Goal: Task Accomplishment & Management: Use online tool/utility

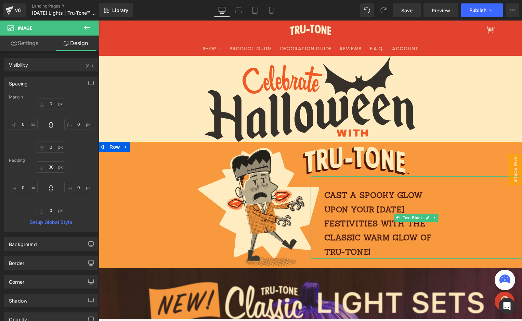
click at [352, 205] on p "Cast a spooky glow upon your [DATE] festivities with the classic warm glow of T…" at bounding box center [382, 223] width 115 height 71
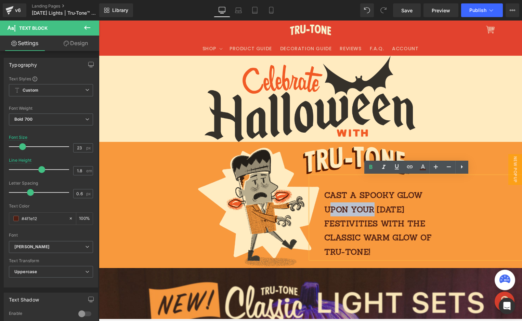
drag, startPoint x: 328, startPoint y: 207, endPoint x: 384, endPoint y: 205, distance: 55.8
click at [375, 209] on p "Cast a spooky glow upon your [DATE] festivities with the classic warm glow of T…" at bounding box center [382, 223] width 115 height 71
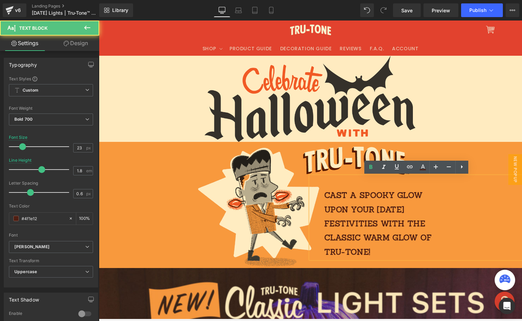
click at [367, 191] on p "Cast a spooky glow upon your [DATE] festivities with the classic warm glow of T…" at bounding box center [382, 223] width 115 height 71
click at [385, 198] on p "Cast a spooky glow upon your [DATE] festivities with the classic warm glow of T…" at bounding box center [382, 223] width 115 height 71
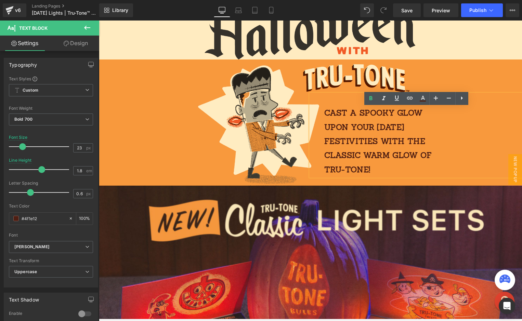
scroll to position [65, 0]
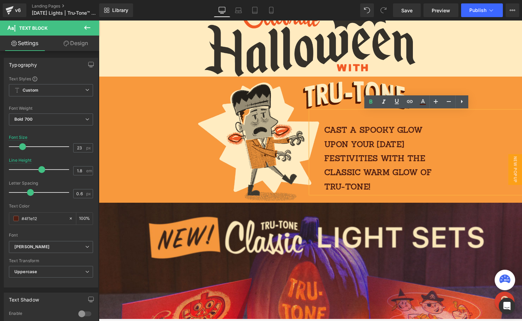
click at [393, 187] on p "Cast a spooky glow upon your [DATE] festivities with the classic warm glow of T…" at bounding box center [382, 158] width 115 height 71
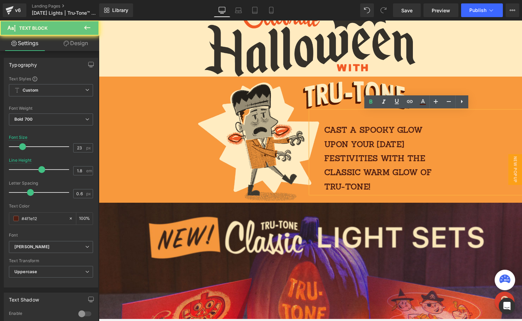
drag, startPoint x: 378, startPoint y: 188, endPoint x: 312, endPoint y: 121, distance: 94.2
click at [311, 122] on div "Cast a spooky glow upon your [DATE] festivities with the classic warm glow of T…" at bounding box center [417, 152] width 212 height 83
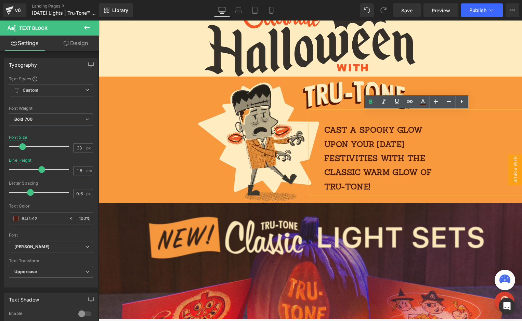
copy p "Cast a spooky glow upon your [DATE] festivities with the classic warm glow of T…"
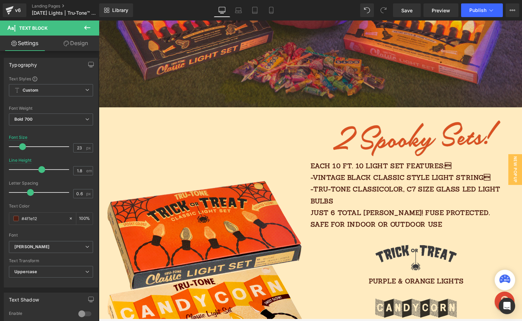
scroll to position [444, 0]
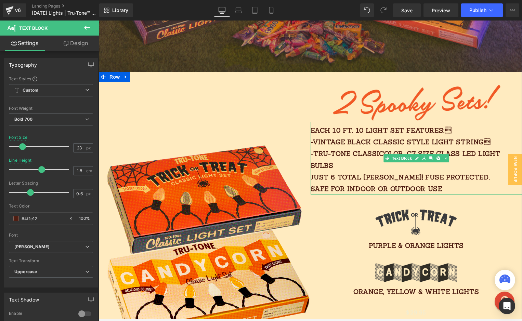
click at [355, 128] on p "Each 10 FT. 10 light SET features: -vintage black classic style light string …" at bounding box center [417, 160] width 212 height 70
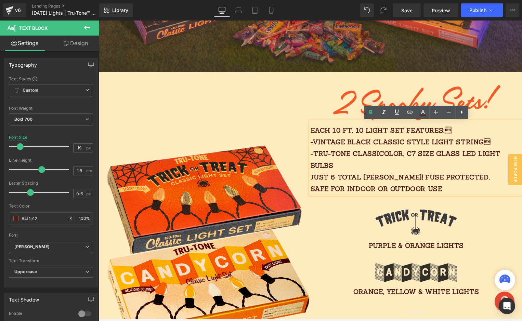
click at [316, 141] on p "Each 10 FT. 10 light SET features: -vintage black classic style light string …" at bounding box center [417, 160] width 212 height 70
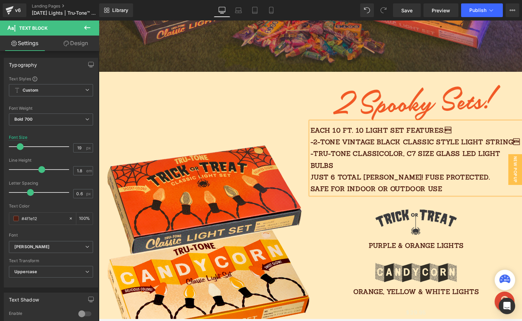
click at [358, 163] on p "Each 10 FT. 10 light SET features: -2-TONE vintage black classic style light s…" at bounding box center [417, 160] width 212 height 70
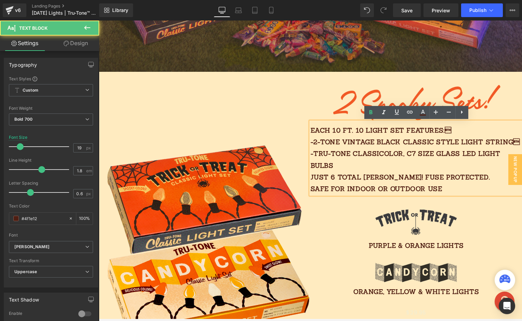
click at [374, 157] on p "Each 10 FT. 10 light SET features: -2-TONE vintage black classic style light s…" at bounding box center [417, 160] width 212 height 70
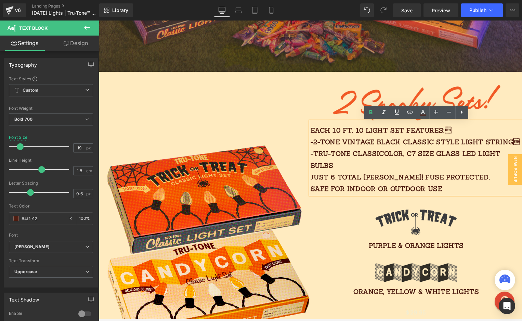
click at [384, 152] on p "Each 10 FT. 10 light SET features: -2-TONE vintage black classic style light s…" at bounding box center [417, 160] width 212 height 70
drag, startPoint x: 354, startPoint y: 153, endPoint x: 315, endPoint y: 151, distance: 39.4
click at [315, 152] on p "Each 10 FT. 10 light SET features: -2-TONE vintage black classic style light s…" at bounding box center [417, 160] width 212 height 70
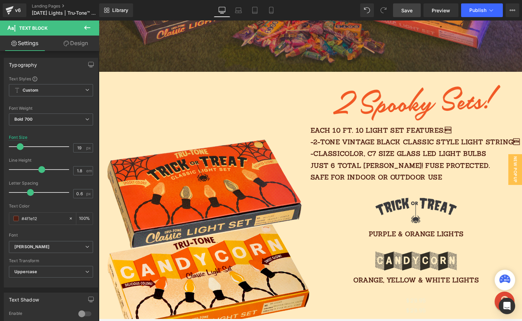
click at [410, 9] on span "Save" at bounding box center [407, 10] width 11 height 7
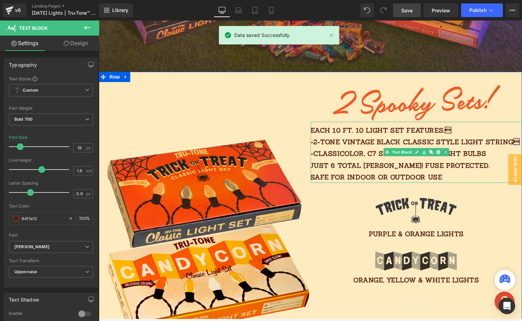
click at [362, 177] on p "Each 10 FT. 10 light SET features: -2-TONE vintage black classic style light s…" at bounding box center [417, 154] width 212 height 59
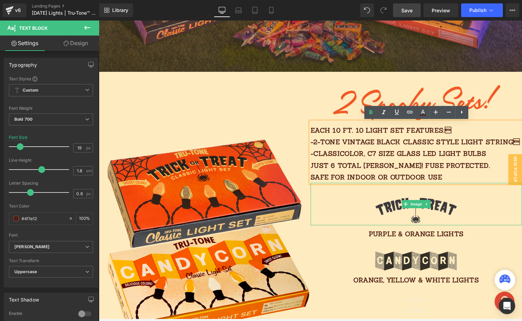
click at [487, 222] on div at bounding box center [417, 204] width 212 height 42
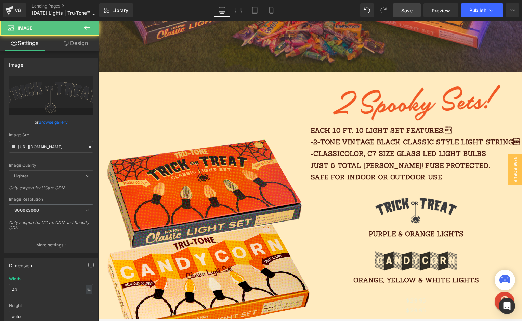
click at [502, 236] on p "PURPLE & ORANGE LIGHTS" at bounding box center [417, 234] width 212 height 12
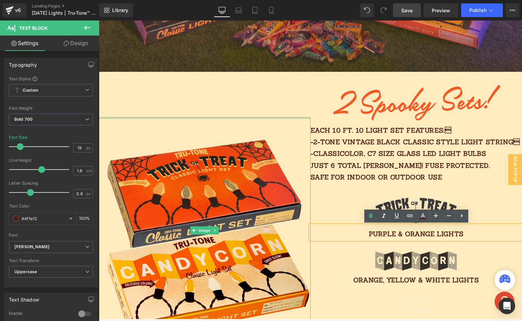
click at [303, 105] on div "Image" at bounding box center [205, 231] width 212 height 318
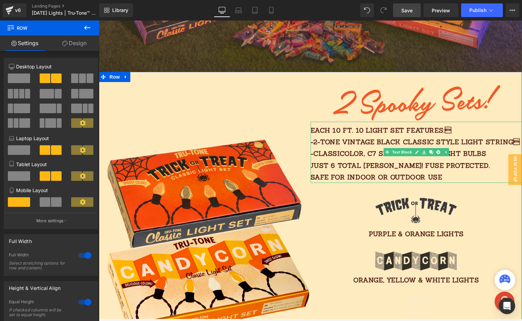
click at [357, 131] on p "Each 10 FT. 10 light SET features: -2-TONE vintage black classic style light s…" at bounding box center [417, 154] width 212 height 59
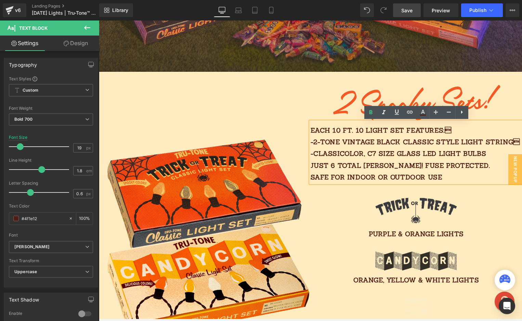
click at [367, 130] on p "Each 10 FT. 10 light SET features: -2-TONE vintage black classic style light s…" at bounding box center [417, 154] width 212 height 59
click at [476, 131] on p "Each 10 FT. 10-light SET features: -2-TONE vintage black classic style light s…" at bounding box center [417, 154] width 212 height 59
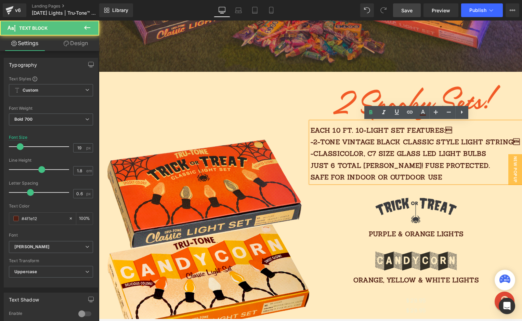
click at [451, 139] on p "Each 10 FT. 10-light SET features: -2-TONE vintage black classic style light s…" at bounding box center [417, 154] width 212 height 59
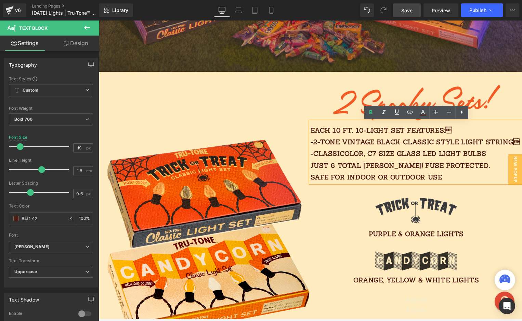
click at [268, 110] on div "Image" at bounding box center [205, 231] width 212 height 318
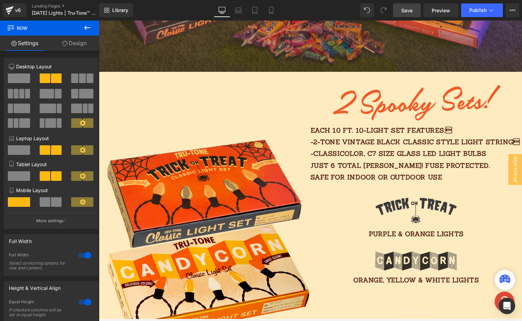
click at [413, 10] on span "Save" at bounding box center [407, 10] width 11 height 7
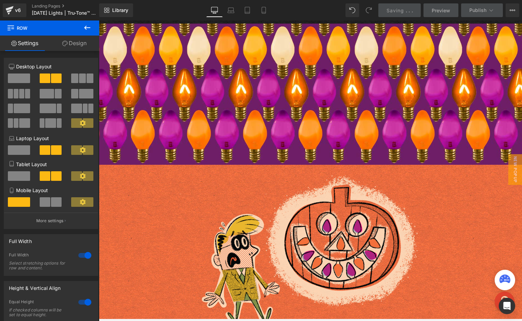
scroll to position [897, 0]
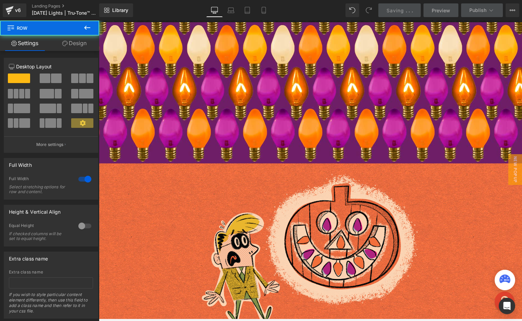
click at [326, 107] on div "Image Image Image Image Row Row Row 413px" at bounding box center [311, 50] width 424 height 227
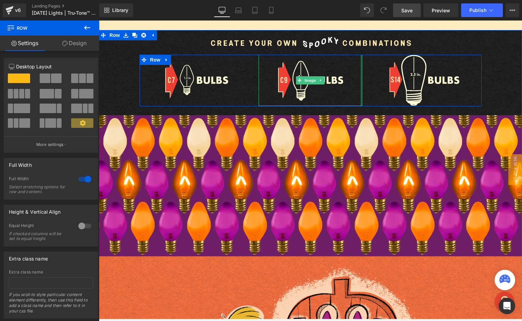
scroll to position [803, 0]
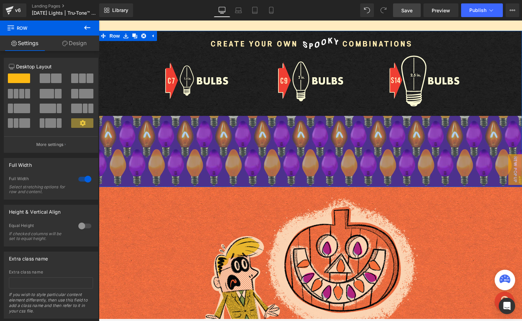
drag, startPoint x: 283, startPoint y: 128, endPoint x: 243, endPoint y: 58, distance: 80.2
click at [242, 59] on div "Image Image Image Image Row Row Row 208px" at bounding box center [311, 109] width 424 height 156
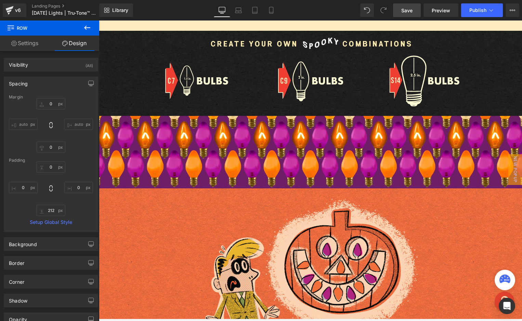
click at [409, 8] on span "Save" at bounding box center [407, 10] width 11 height 7
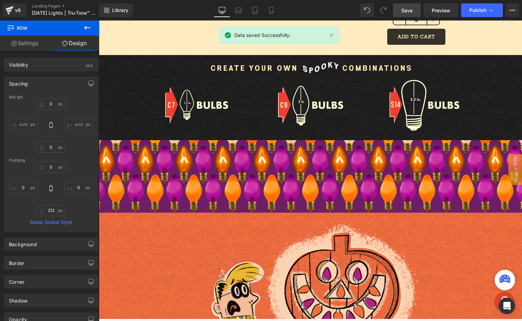
scroll to position [778, 0]
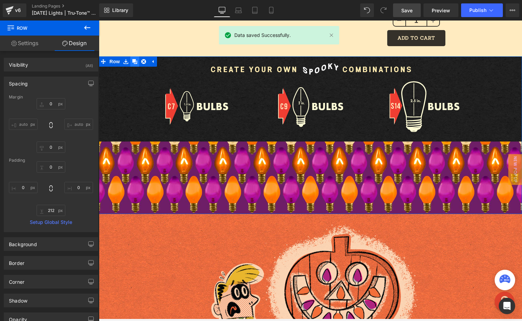
click at [135, 63] on icon at bounding box center [135, 61] width 5 height 5
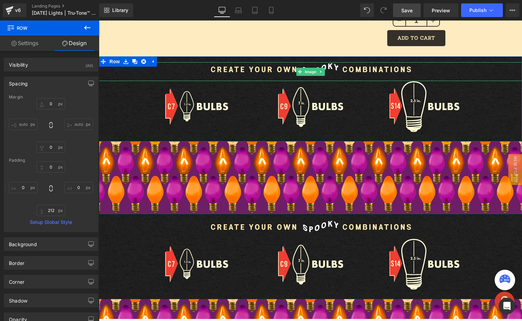
click at [139, 77] on div at bounding box center [311, 71] width 424 height 19
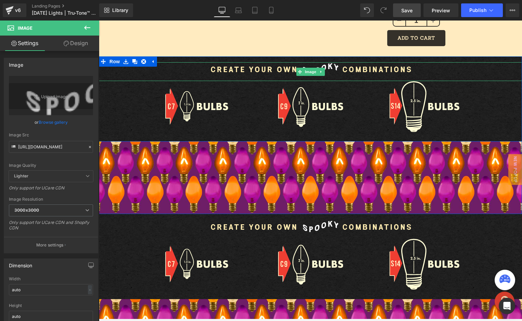
click at [320, 73] on link at bounding box center [321, 72] width 7 height 8
click at [327, 73] on link at bounding box center [324, 72] width 7 height 8
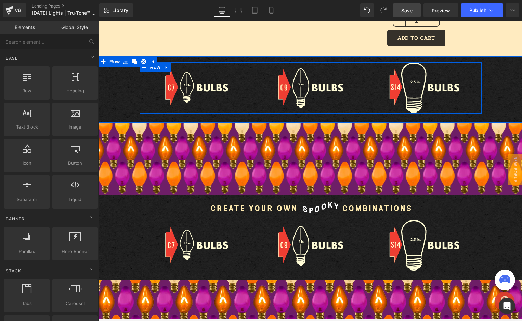
click at [169, 66] on link at bounding box center [166, 67] width 9 height 10
click at [187, 67] on link at bounding box center [184, 67] width 9 height 10
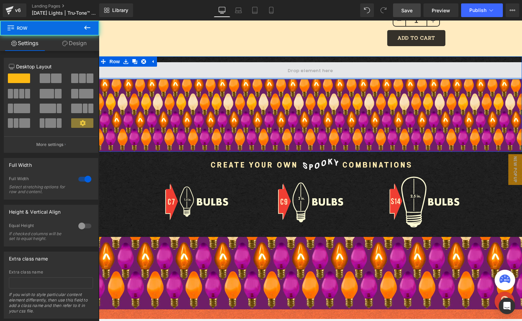
drag, startPoint x: 209, startPoint y: 83, endPoint x: 210, endPoint y: 62, distance: 21.0
click at [209, 65] on div "Row" at bounding box center [311, 67] width 424 height 23
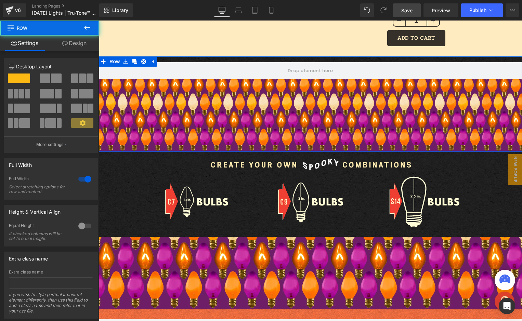
click at [216, 59] on div "Row" at bounding box center [311, 67] width 424 height 23
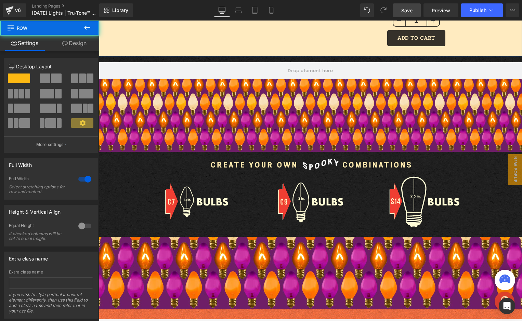
drag, startPoint x: 219, startPoint y: 57, endPoint x: 222, endPoint y: 52, distance: 5.9
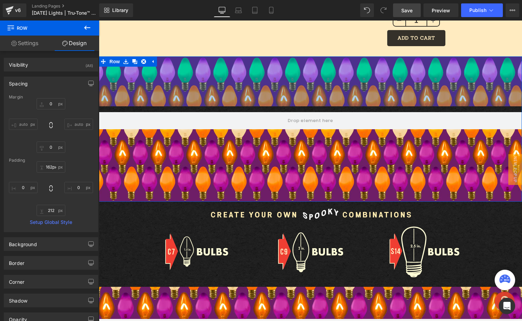
type input "163px"
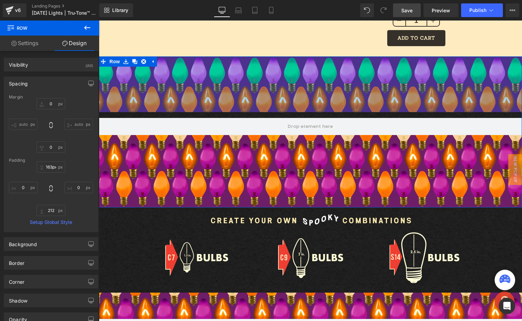
drag, startPoint x: 223, startPoint y: 58, endPoint x: 224, endPoint y: 113, distance: 55.8
click at [224, 113] on div "Row Row 163px 212px" at bounding box center [311, 131] width 424 height 151
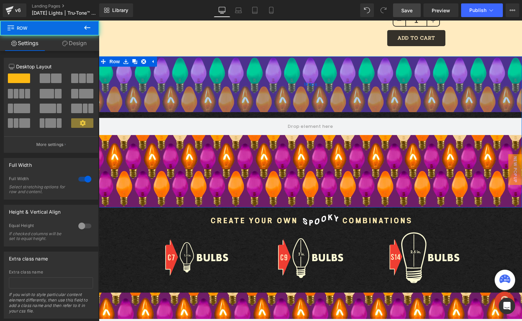
drag, startPoint x: 239, startPoint y: 114, endPoint x: 240, endPoint y: 105, distance: 9.4
click at [240, 105] on div "Row Row 163px 212px" at bounding box center [311, 131] width 424 height 151
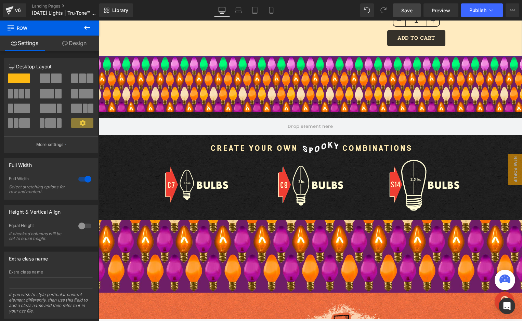
drag, startPoint x: 217, startPoint y: 136, endPoint x: 232, endPoint y: 53, distance: 84.1
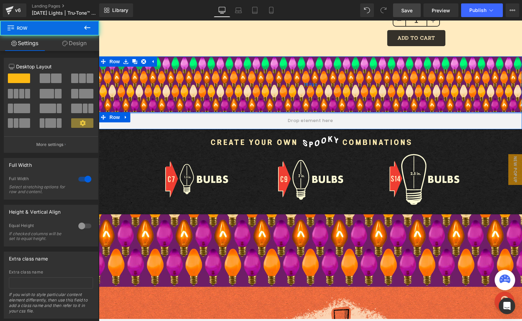
drag, startPoint x: 235, startPoint y: 117, endPoint x: 233, endPoint y: 99, distance: 17.5
click at [234, 99] on div "Row Row 163px" at bounding box center [311, 92] width 424 height 73
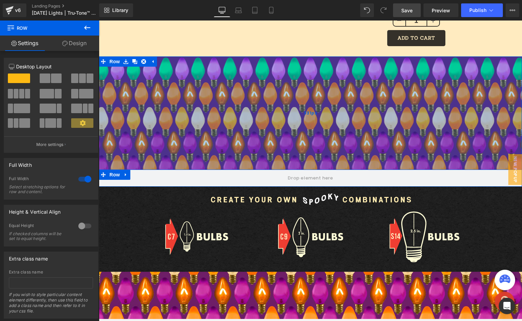
drag, startPoint x: 227, startPoint y: 100, endPoint x: 197, endPoint y: 160, distance: 67.4
click at [200, 158] on div "331px" at bounding box center [311, 112] width 424 height 113
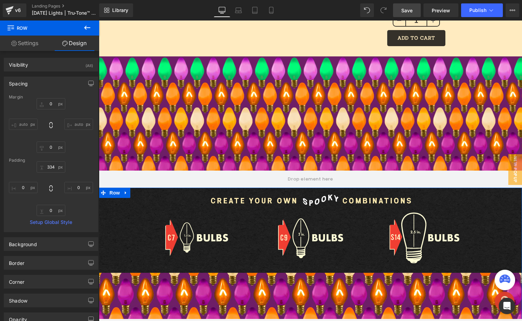
click at [217, 291] on div "Image Image Image Image Row Row Row" at bounding box center [311, 267] width 424 height 158
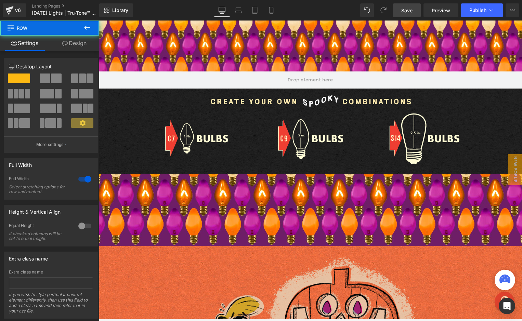
scroll to position [931, 0]
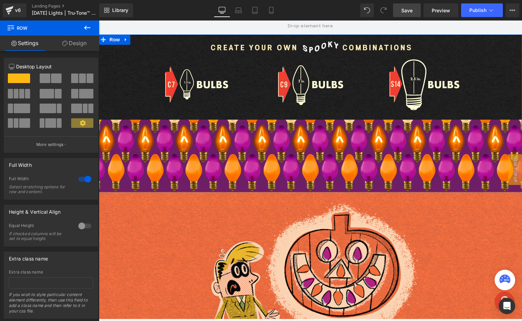
click at [272, 186] on div "Image Image Image Image Row Row Row" at bounding box center [311, 114] width 424 height 158
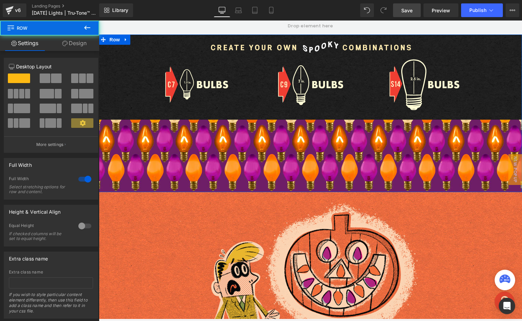
click at [278, 177] on div "Image Image Image Image Row Row Row" at bounding box center [311, 114] width 424 height 158
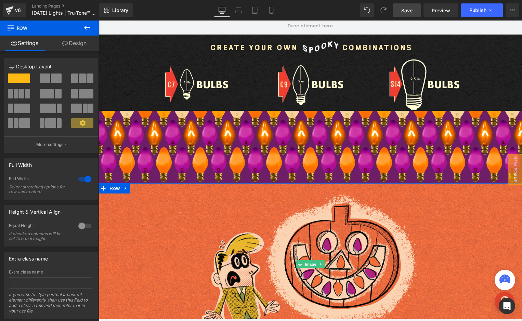
drag, startPoint x: 317, startPoint y: 115, endPoint x: 327, endPoint y: 167, distance: 53.4
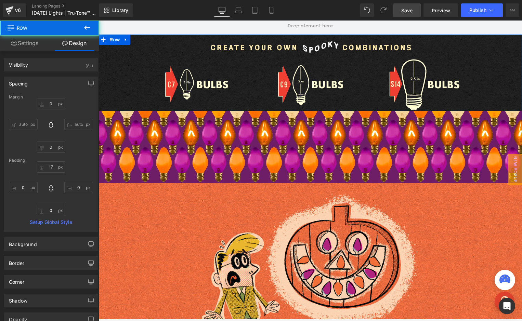
click at [325, 177] on div "Image Image Image Image Row Row Row" at bounding box center [311, 109] width 424 height 149
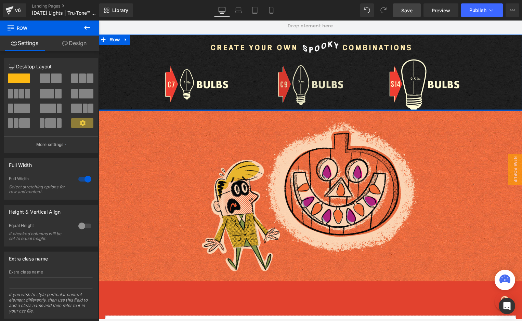
drag, startPoint x: 325, startPoint y: 181, endPoint x: 326, endPoint y: 70, distance: 110.6
click at [320, 73] on div "Image Image Image Image Row Row Row" at bounding box center [311, 73] width 424 height 76
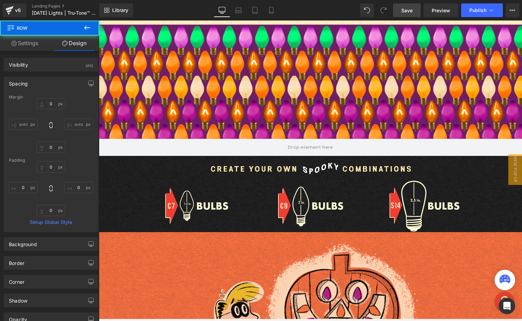
scroll to position [788, 0]
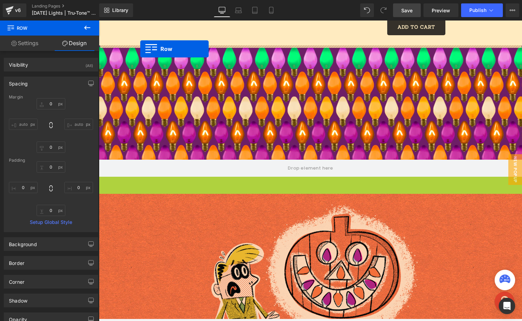
drag, startPoint x: 103, startPoint y: 181, endPoint x: 141, endPoint y: 50, distance: 137.2
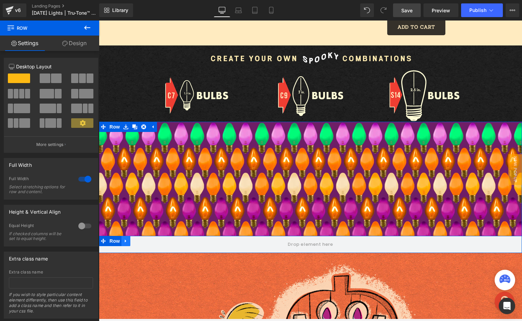
click at [126, 242] on icon at bounding box center [126, 241] width 5 height 5
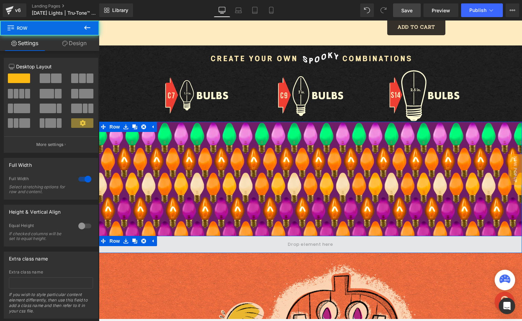
click at [198, 248] on span at bounding box center [311, 244] width 424 height 17
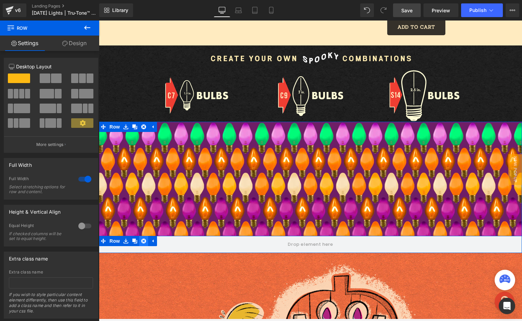
click at [144, 241] on icon at bounding box center [143, 241] width 5 height 5
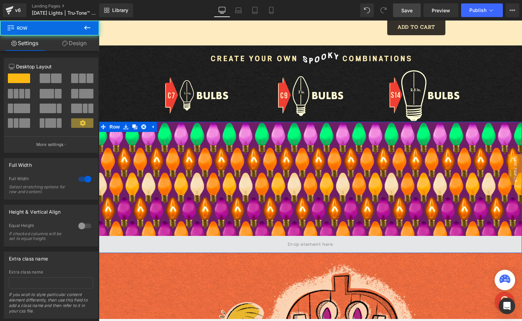
click at [163, 248] on span at bounding box center [311, 244] width 424 height 17
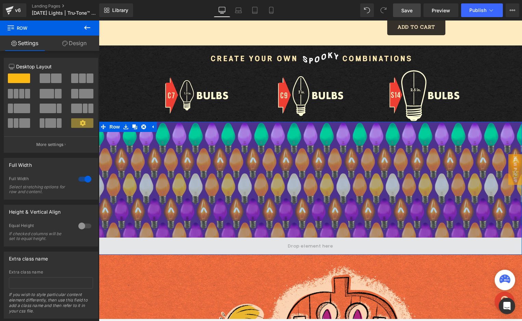
drag, startPoint x: 180, startPoint y: 234, endPoint x: 184, endPoint y: 248, distance: 13.8
click at [184, 236] on div "339px" at bounding box center [311, 180] width 424 height 116
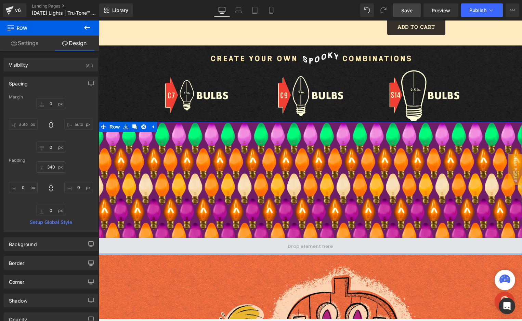
type input "0px"
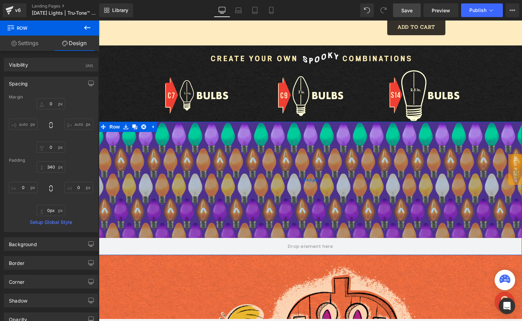
drag, startPoint x: 186, startPoint y: 254, endPoint x: 209, endPoint y: 208, distance: 50.8
click at [194, 224] on div "Row 340px" at bounding box center [311, 189] width 424 height 134
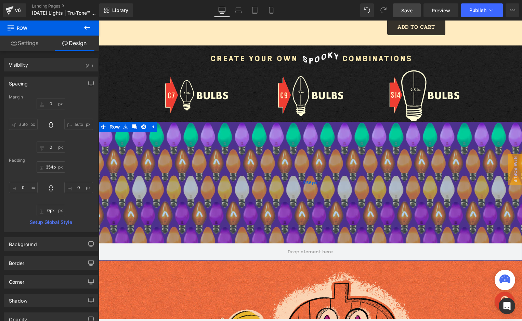
type input "353px"
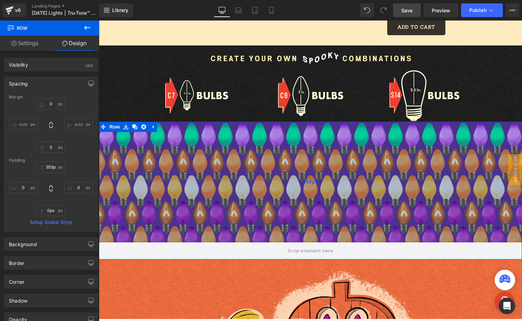
drag, startPoint x: 244, startPoint y: 236, endPoint x: 248, endPoint y: 240, distance: 5.8
click at [248, 240] on div "353px" at bounding box center [311, 182] width 424 height 121
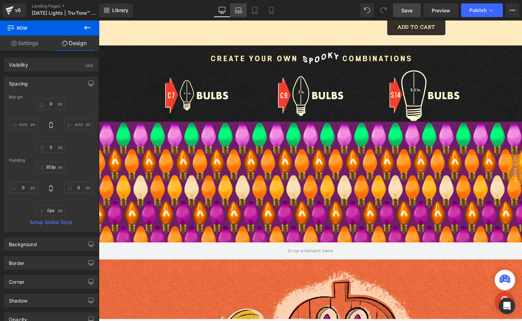
click at [240, 11] on icon at bounding box center [238, 10] width 7 height 7
type input "0"
type input "353"
type input "0"
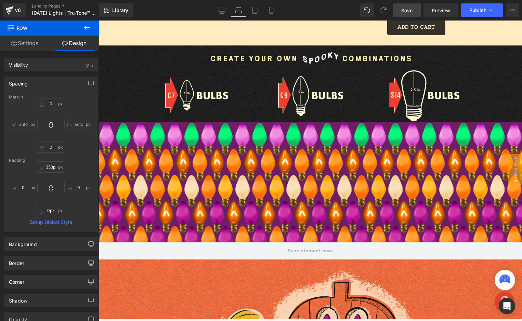
type input "0"
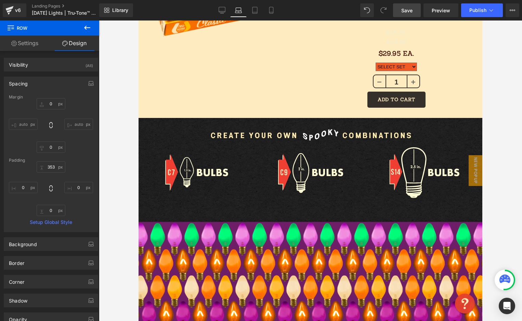
scroll to position [708, 0]
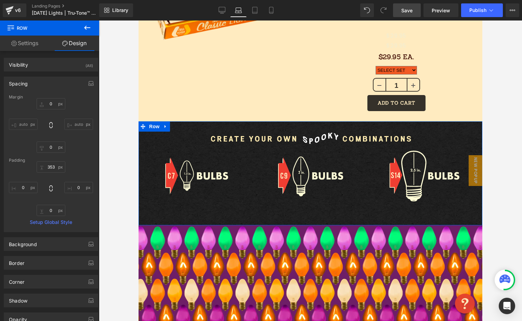
click at [361, 203] on div "Image Image Image Image Row Row" at bounding box center [311, 174] width 344 height 104
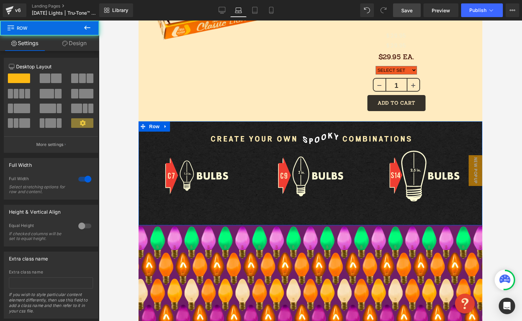
drag, startPoint x: 368, startPoint y: 212, endPoint x: 370, endPoint y: 186, distance: 26.5
click at [367, 193] on div "Image Image Image Image Row Row Row" at bounding box center [311, 174] width 344 height 104
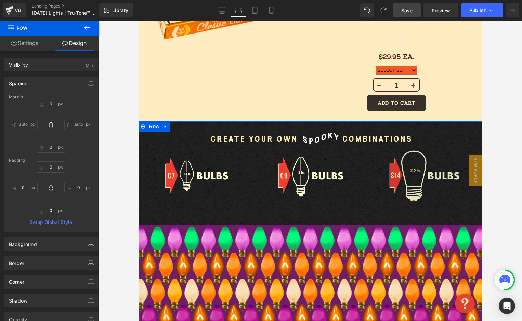
click at [414, 182] on img at bounding box center [424, 176] width 71 height 51
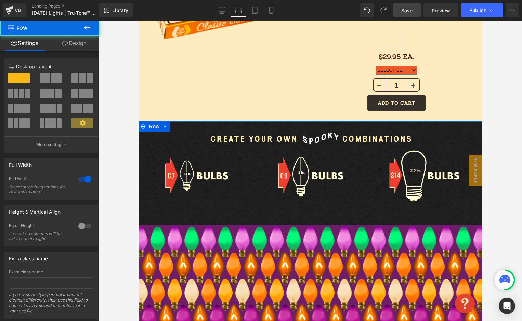
click at [389, 190] on div "Image Image Image Image Row Row" at bounding box center [311, 174] width 344 height 104
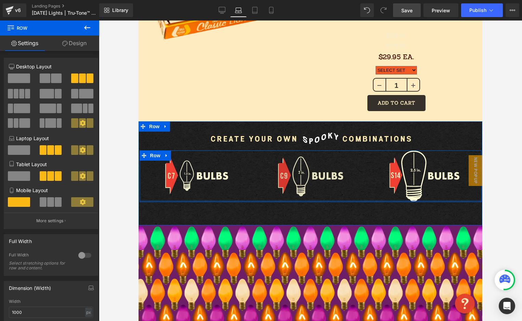
drag, startPoint x: 385, startPoint y: 189, endPoint x: 338, endPoint y: 169, distance: 51.6
click at [368, 151] on div "Image Image Image Row" at bounding box center [311, 177] width 342 height 52
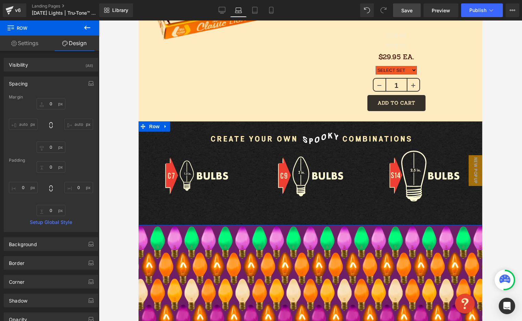
click at [347, 122] on div "Image Image Image Image Row Row" at bounding box center [311, 174] width 344 height 104
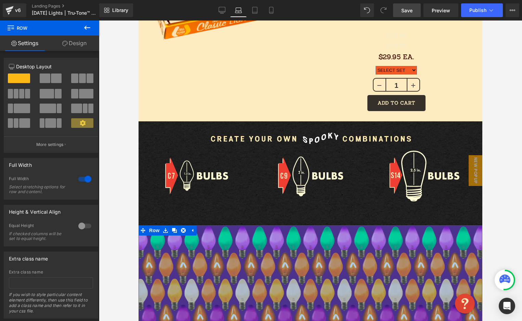
drag, startPoint x: 447, startPoint y: 212, endPoint x: 356, endPoint y: 202, distance: 92.0
click at [414, 216] on div "Image Row Image Image Cast a spooky glow upon your [DATE] festivities with the …" at bounding box center [311, 193] width 344 height 1691
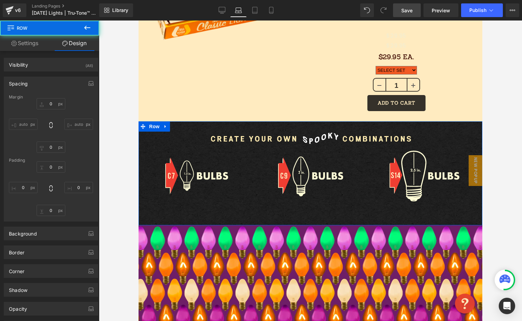
type input "0"
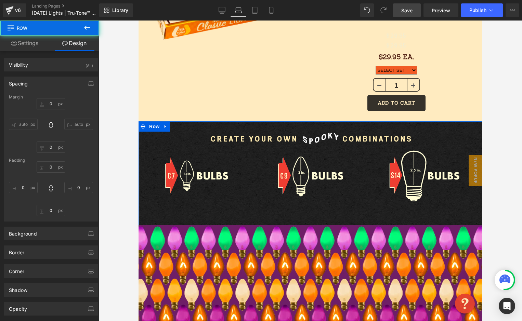
type input "0"
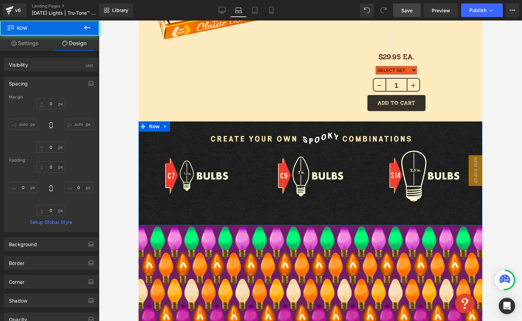
click at [352, 201] on div "Image Image Image Image Row Row" at bounding box center [311, 174] width 344 height 104
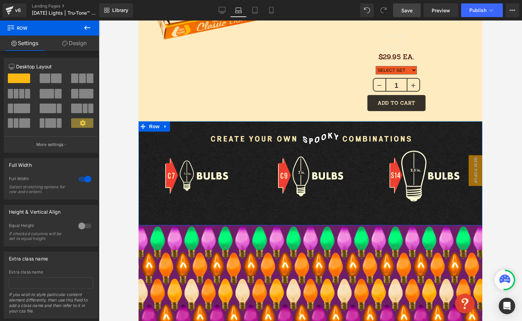
click at [73, 41] on link "Design" at bounding box center [75, 43] width 50 height 15
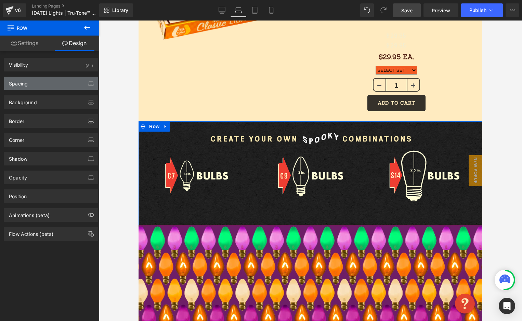
click at [39, 82] on div "Spacing" at bounding box center [51, 83] width 94 height 13
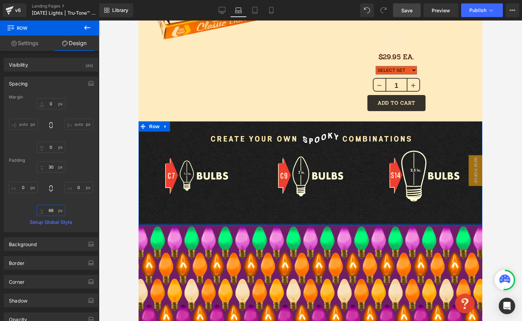
drag, startPoint x: 53, startPoint y: 212, endPoint x: 40, endPoint y: 210, distance: 12.8
click at [41, 210] on input "68" at bounding box center [51, 210] width 29 height 11
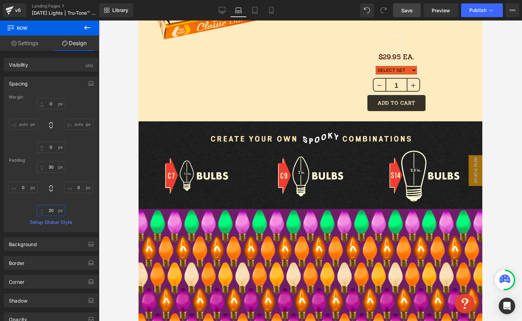
type input "20a"
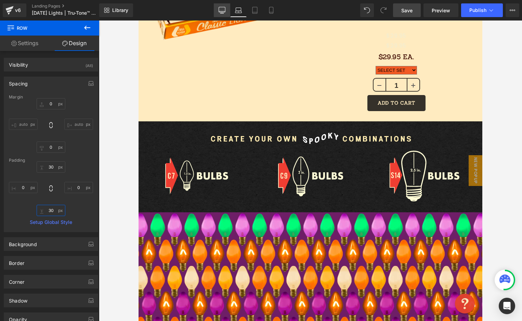
type input "30"
click at [222, 12] on icon at bounding box center [222, 10] width 7 height 7
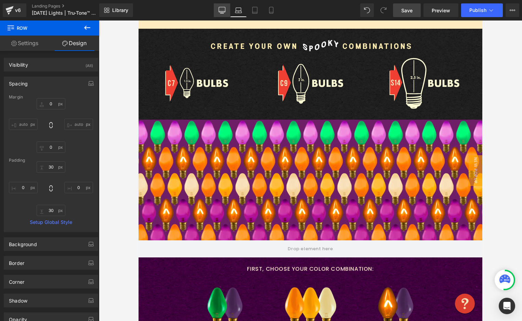
type input "0"
type input "17"
type input "0"
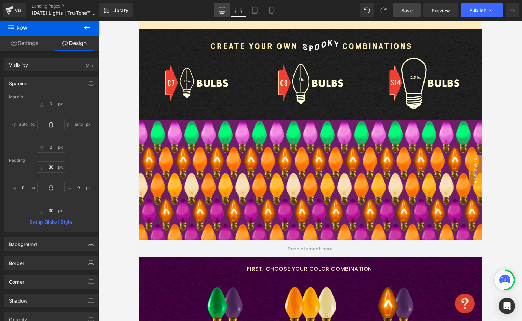
type input "0"
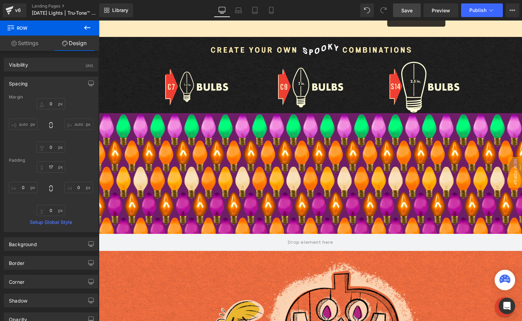
scroll to position [778, 0]
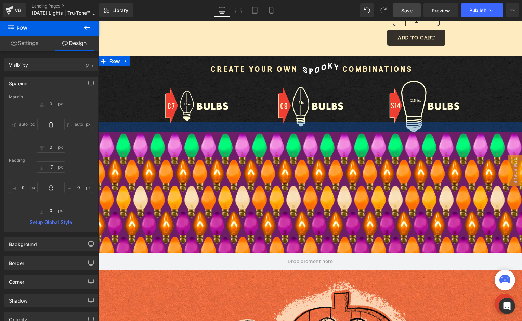
click at [51, 214] on input "0" at bounding box center [51, 210] width 29 height 11
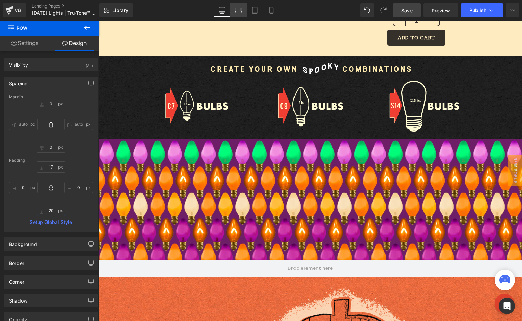
type input "20"
click at [244, 10] on link "Laptop" at bounding box center [238, 10] width 16 height 14
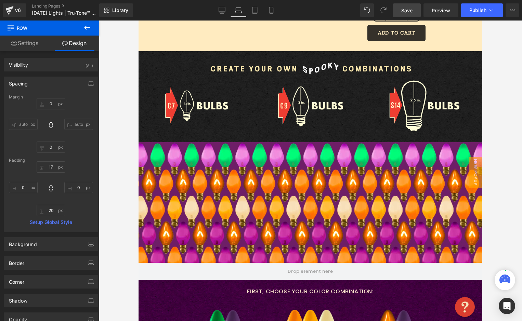
type input "0"
type input "30"
type input "0"
type input "30"
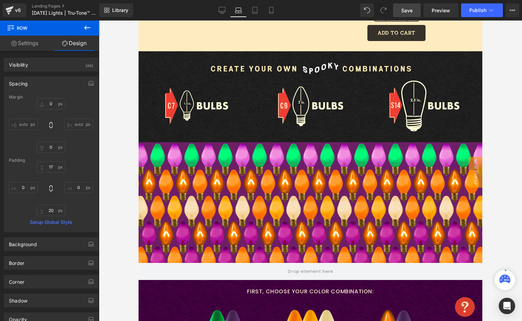
type input "0"
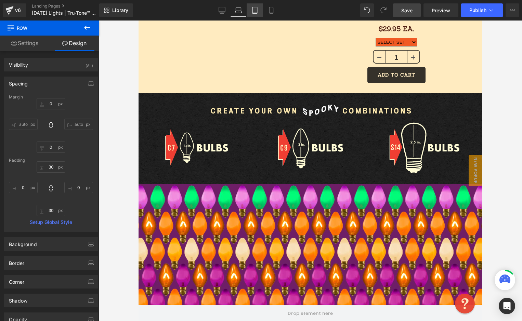
scroll to position [740, 0]
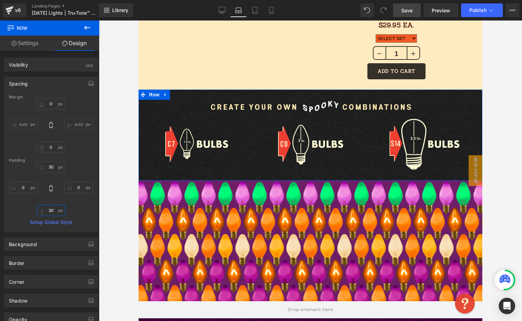
drag, startPoint x: 53, startPoint y: 213, endPoint x: 36, endPoint y: 212, distance: 17.5
click at [37, 212] on input "30" at bounding box center [51, 210] width 29 height 11
drag, startPoint x: 42, startPoint y: 211, endPoint x: 53, endPoint y: 211, distance: 11.0
click at [42, 211] on input "30" at bounding box center [51, 210] width 29 height 11
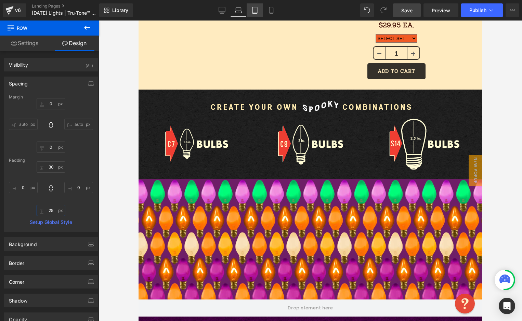
type input "25"
click at [256, 10] on icon at bounding box center [255, 10] width 7 height 7
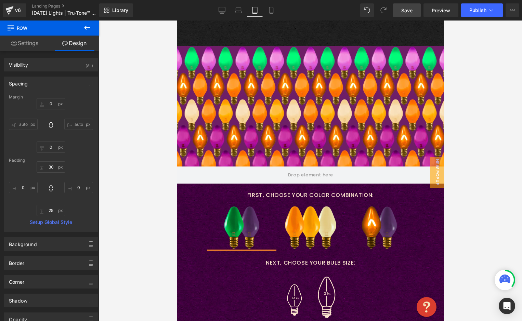
type input "0"
type input "30"
type input "0"
type input "68"
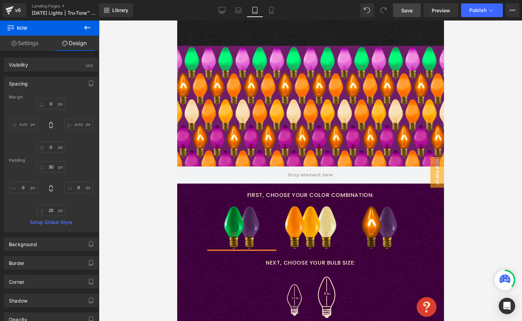
type input "0"
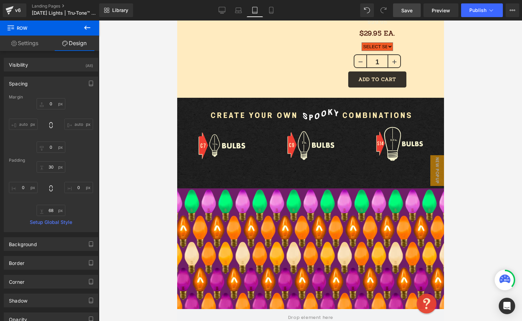
scroll to position [598, 0]
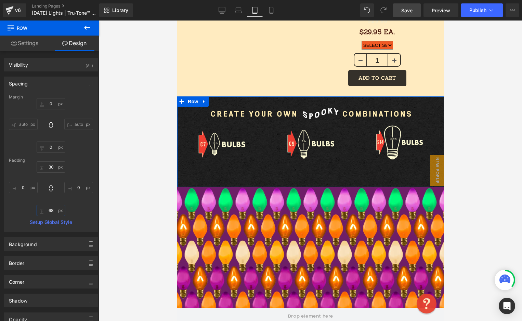
click at [52, 212] on input "68" at bounding box center [51, 210] width 29 height 11
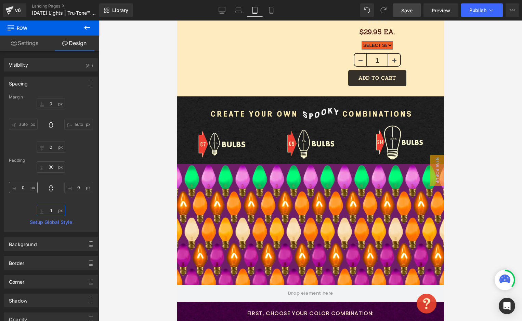
type input "10"
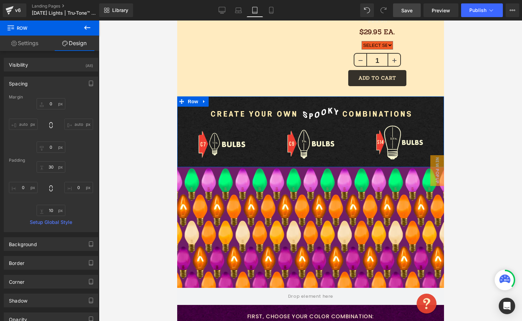
click at [318, 97] on div "Image Image Image Image Row Row" at bounding box center [310, 132] width 267 height 71
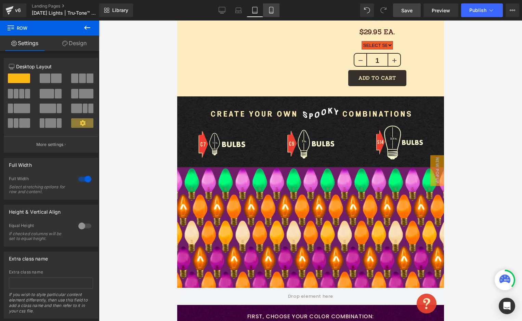
click at [276, 11] on link "Mobile" at bounding box center [271, 10] width 16 height 14
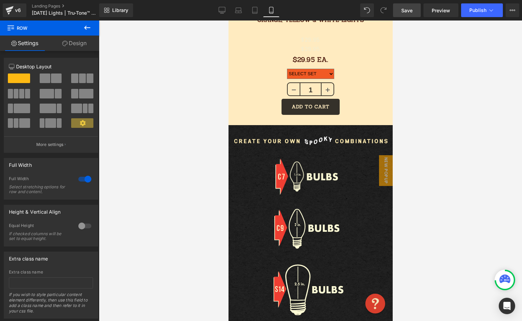
scroll to position [643, 0]
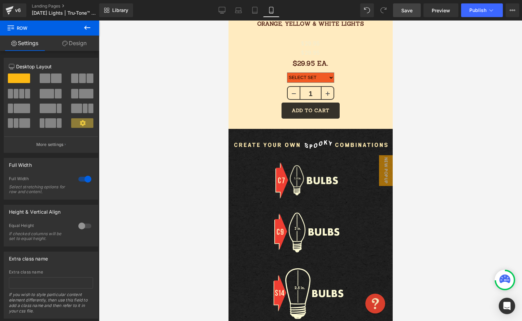
click at [406, 11] on span "Save" at bounding box center [407, 10] width 11 height 7
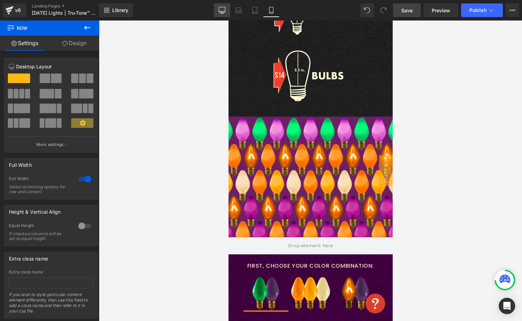
click at [223, 11] on icon at bounding box center [222, 10] width 7 height 7
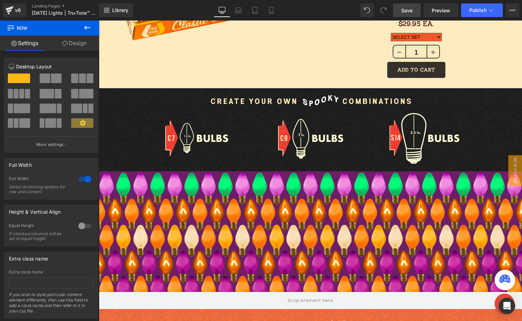
scroll to position [658, 0]
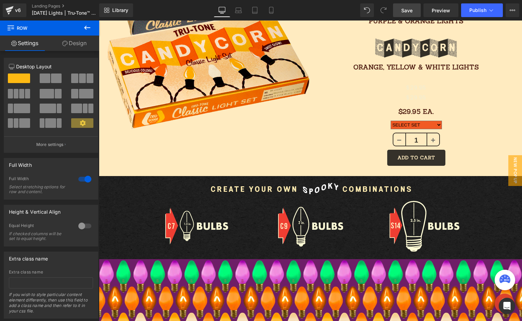
click at [407, 14] on link "Save" at bounding box center [407, 10] width 28 height 14
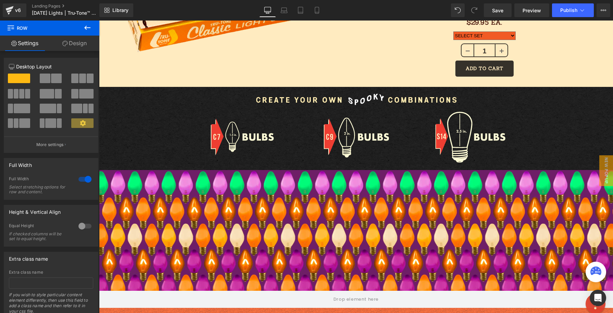
scroll to position [891, 0]
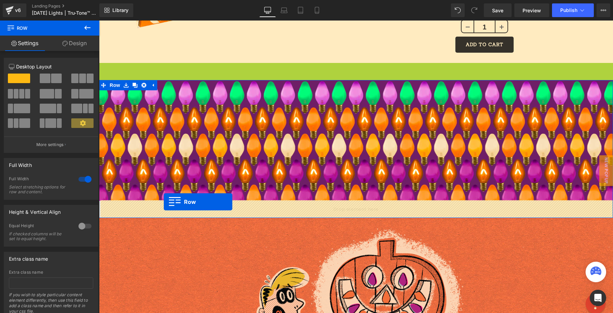
drag, startPoint x: 104, startPoint y: 66, endPoint x: 163, endPoint y: 203, distance: 148.4
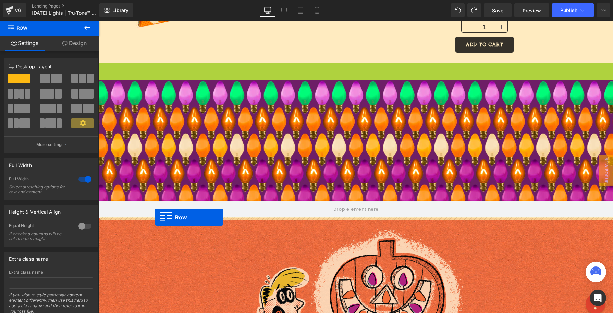
drag, startPoint x: 102, startPoint y: 91, endPoint x: 155, endPoint y: 217, distance: 136.6
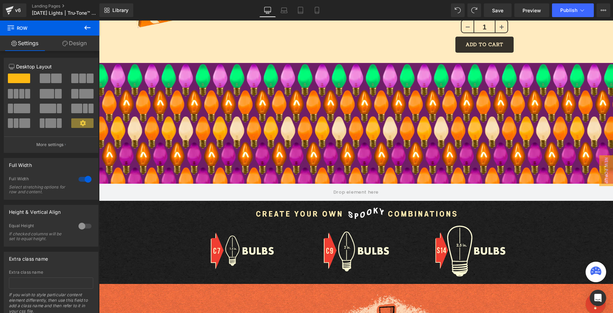
drag, startPoint x: 500, startPoint y: 11, endPoint x: 506, endPoint y: 0, distance: 12.6
click at [500, 10] on span "Save" at bounding box center [497, 10] width 11 height 7
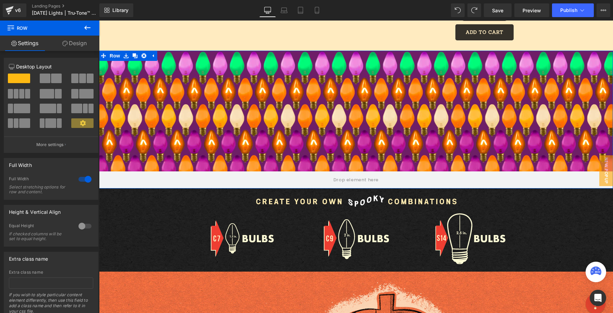
scroll to position [904, 0]
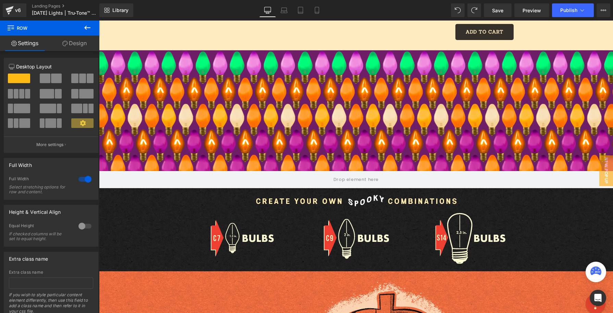
click at [128, 197] on div "Image Image Image Image Row Row Row Image Row" at bounding box center [356, 315] width 514 height 254
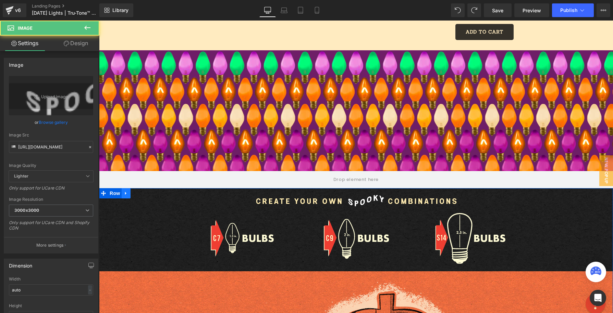
click at [124, 193] on icon at bounding box center [126, 193] width 5 height 5
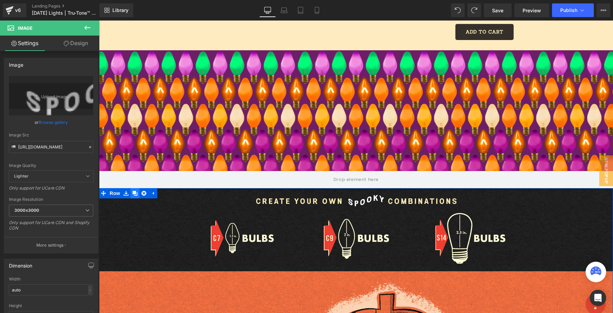
click at [134, 193] on icon at bounding box center [135, 193] width 5 height 5
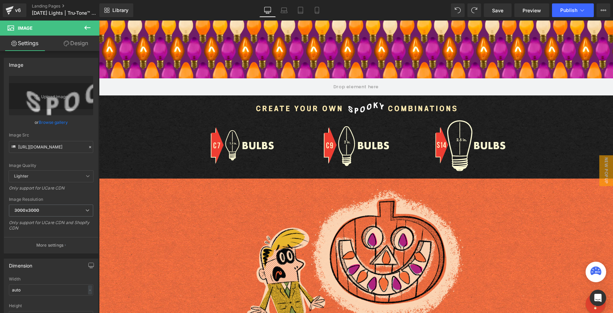
scroll to position [952, 0]
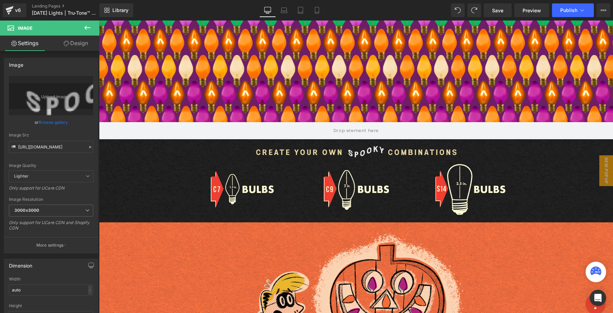
click at [263, 157] on img at bounding box center [355, 154] width 205 height 19
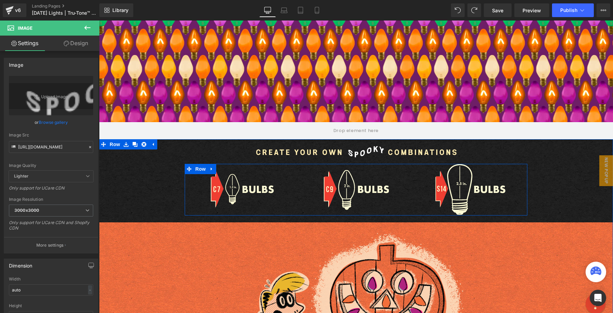
click at [212, 168] on icon at bounding box center [211, 168] width 5 height 5
click at [229, 168] on icon at bounding box center [229, 168] width 5 height 5
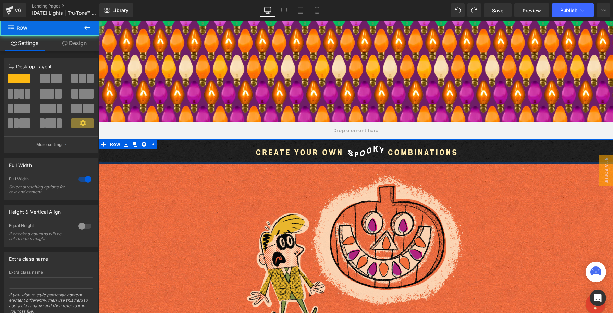
drag, startPoint x: 239, startPoint y: 166, endPoint x: 240, endPoint y: 155, distance: 11.3
click at [240, 154] on div "Image Row" at bounding box center [356, 151] width 514 height 25
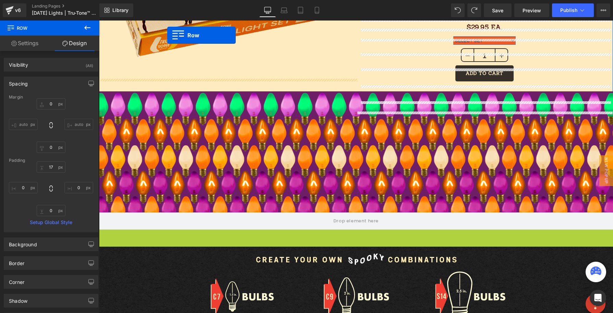
scroll to position [821, 0]
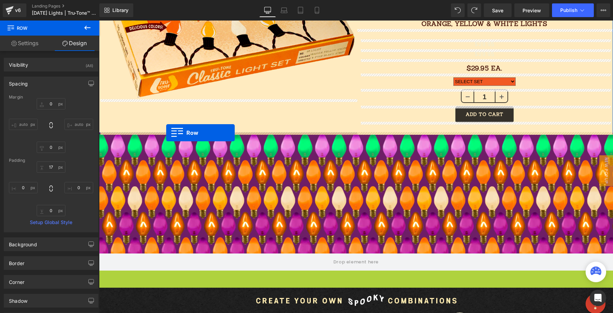
drag, startPoint x: 103, startPoint y: 130, endPoint x: 167, endPoint y: 131, distance: 63.7
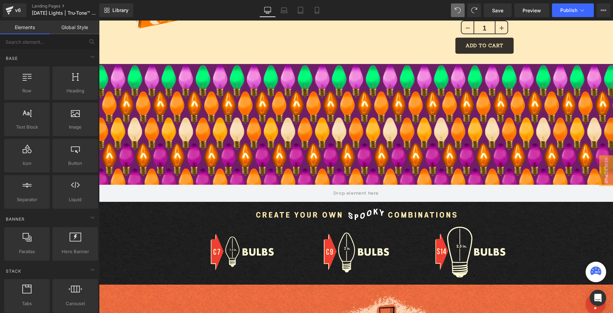
scroll to position [882, 0]
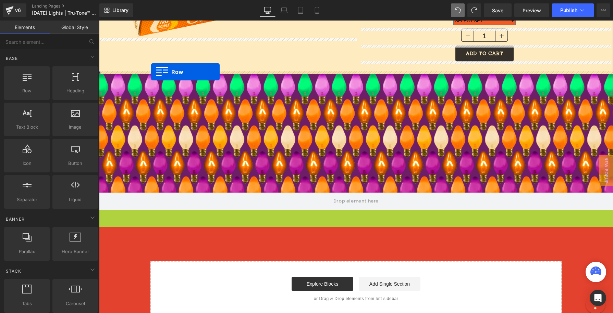
drag, startPoint x: 102, startPoint y: 216, endPoint x: 152, endPoint y: 72, distance: 152.5
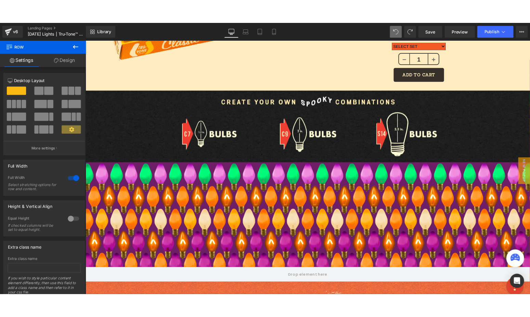
scroll to position [875, 0]
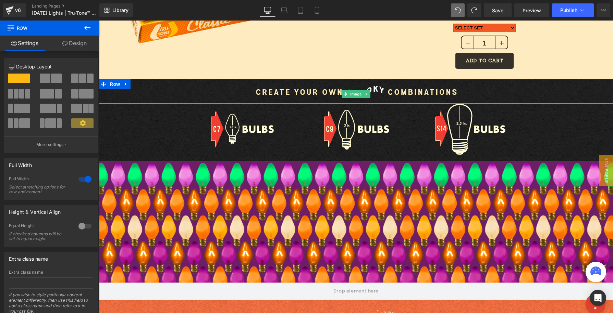
click at [123, 89] on div at bounding box center [356, 94] width 514 height 19
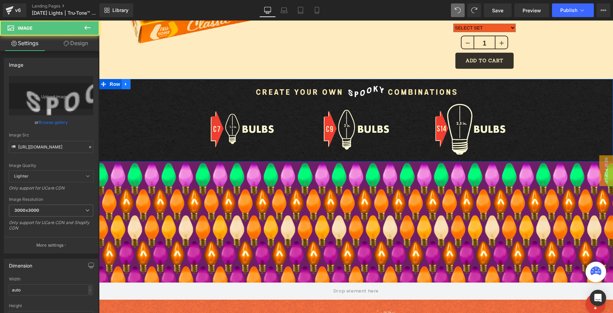
click at [126, 83] on icon at bounding box center [126, 83] width 5 height 5
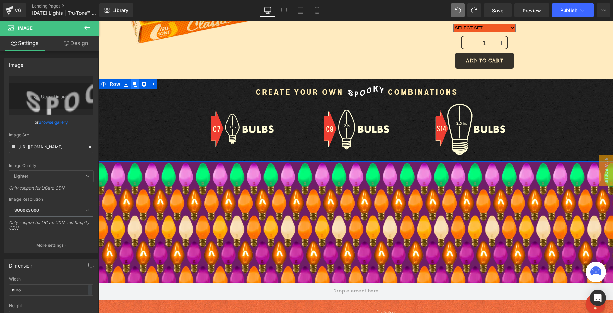
click at [136, 85] on icon at bounding box center [135, 84] width 5 height 5
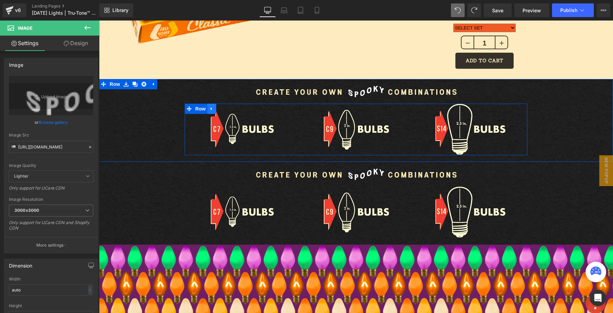
click at [212, 109] on icon at bounding box center [211, 108] width 5 height 5
click at [227, 110] on icon at bounding box center [229, 108] width 5 height 5
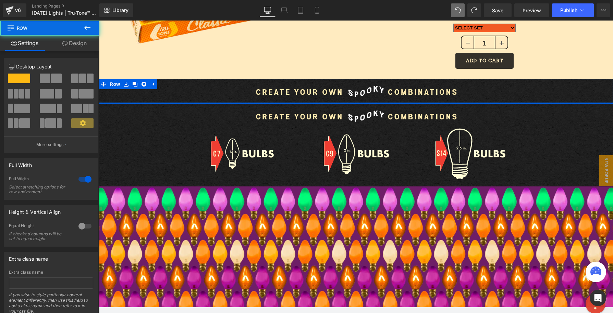
click at [251, 92] on div "Image Row" at bounding box center [356, 91] width 514 height 25
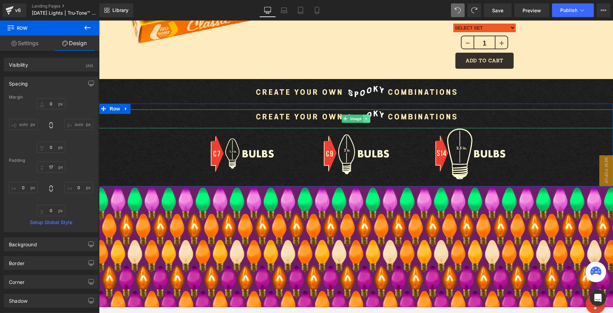
click at [367, 119] on icon at bounding box center [367, 119] width 4 height 4
click at [370, 118] on icon at bounding box center [370, 119] width 4 height 4
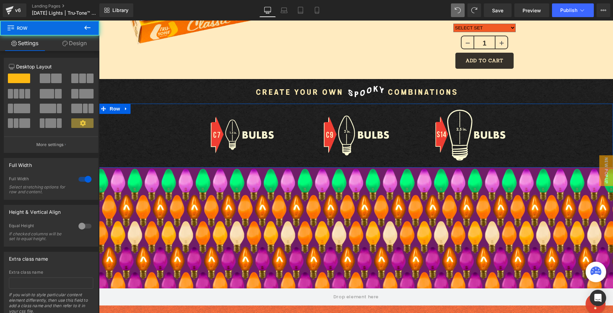
click at [364, 107] on div "Image Image Image Row Row" at bounding box center [356, 136] width 514 height 64
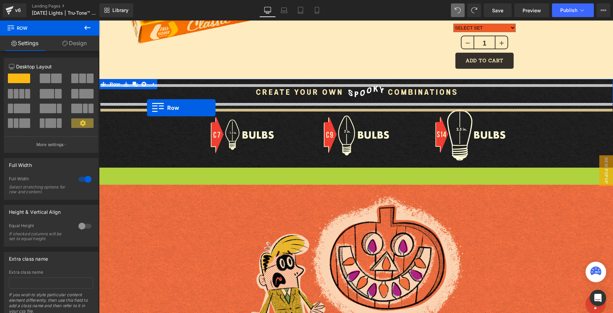
drag, startPoint x: 106, startPoint y: 171, endPoint x: 146, endPoint y: 108, distance: 75.1
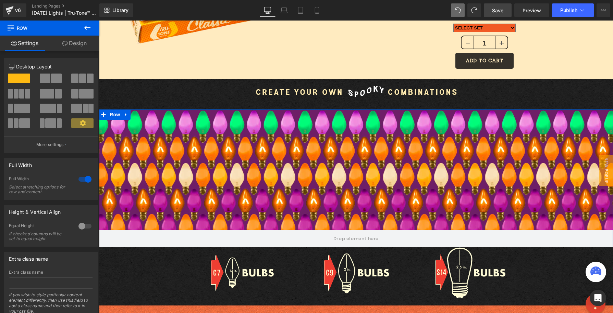
click at [499, 11] on span "Save" at bounding box center [497, 10] width 11 height 7
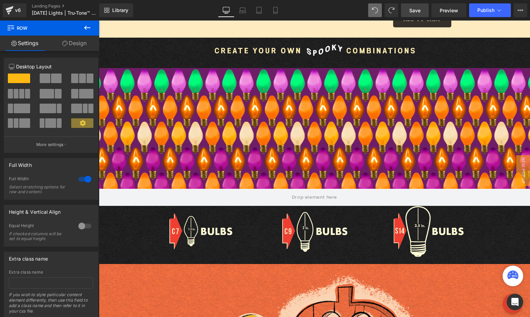
scroll to position [811, 0]
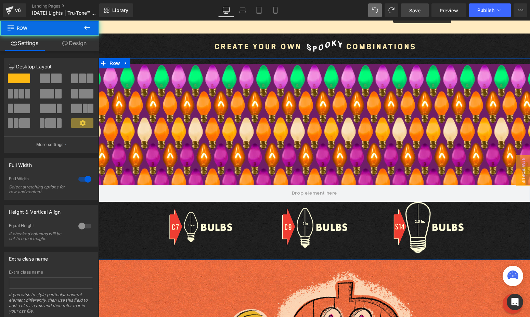
click at [135, 216] on div "Row 353px Image Image Image Row" at bounding box center [314, 159] width 431 height 190
drag, startPoint x: 73, startPoint y: 43, endPoint x: 71, endPoint y: 47, distance: 4.8
click at [73, 42] on link "Design" at bounding box center [75, 43] width 50 height 15
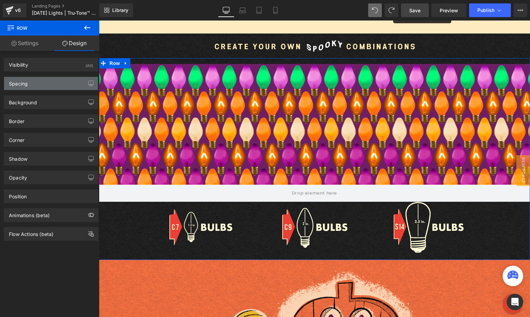
click at [47, 81] on div "Spacing" at bounding box center [51, 83] width 94 height 13
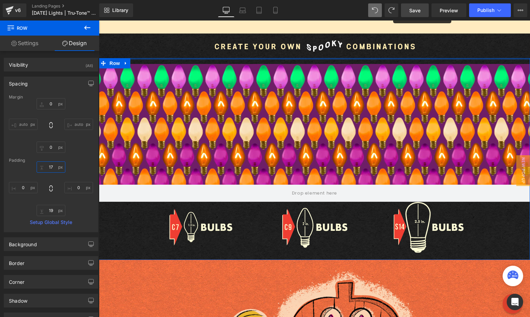
click at [56, 167] on input "17" at bounding box center [51, 167] width 29 height 11
click at [127, 207] on div "Row 353px Image Image Image Row" at bounding box center [314, 159] width 431 height 190
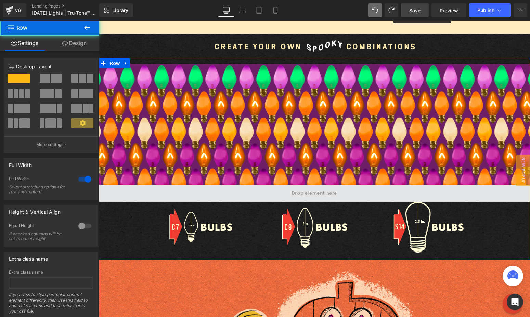
click at [123, 194] on span at bounding box center [314, 193] width 431 height 17
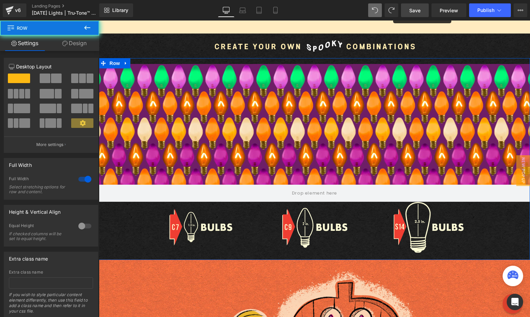
click at [118, 210] on div "Row 353px Image Image Image Row" at bounding box center [314, 159] width 431 height 190
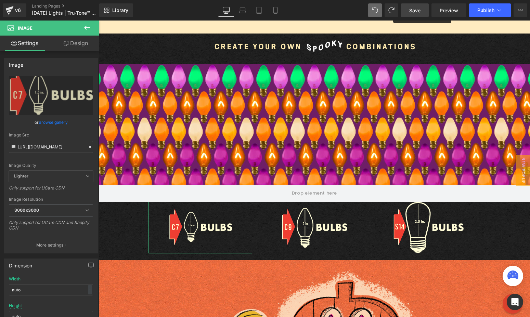
drag, startPoint x: 77, startPoint y: 42, endPoint x: 94, endPoint y: 56, distance: 21.9
click at [78, 42] on link "Design" at bounding box center [76, 43] width 50 height 15
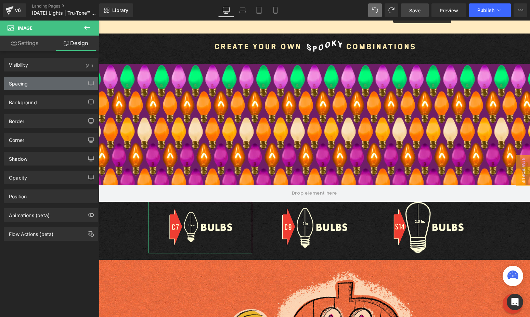
click at [45, 83] on div "Spacing" at bounding box center [51, 83] width 94 height 13
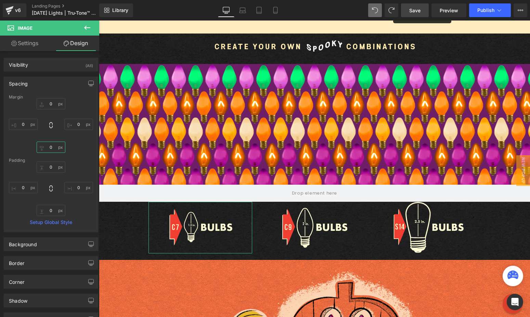
click at [52, 146] on input "0" at bounding box center [51, 147] width 29 height 11
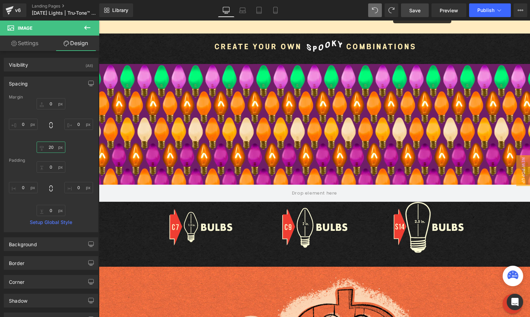
type input "2"
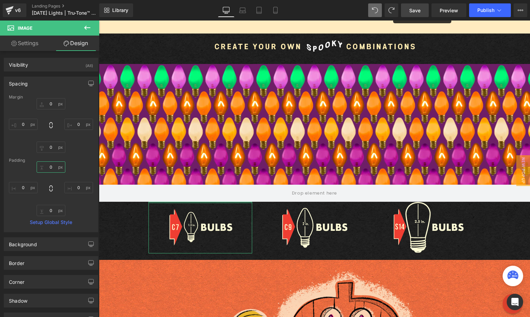
click at [54, 166] on input "0" at bounding box center [51, 167] width 29 height 11
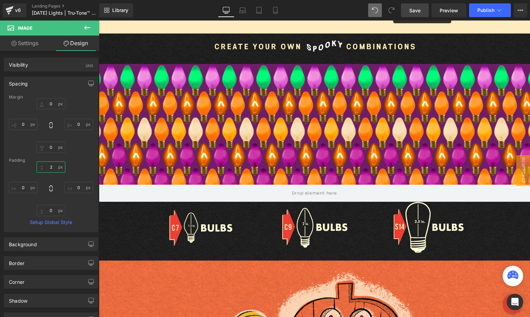
type input "0"
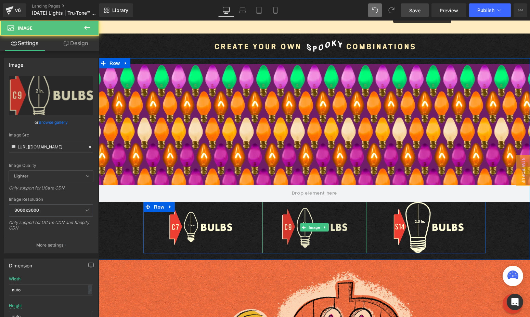
click at [325, 250] on img at bounding box center [315, 227] width 66 height 51
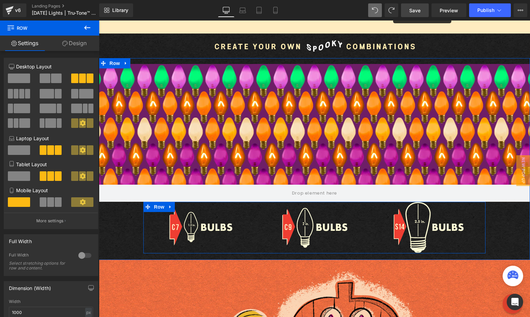
click at [116, 208] on div "Row 353px Image Image Image Row" at bounding box center [314, 159] width 431 height 190
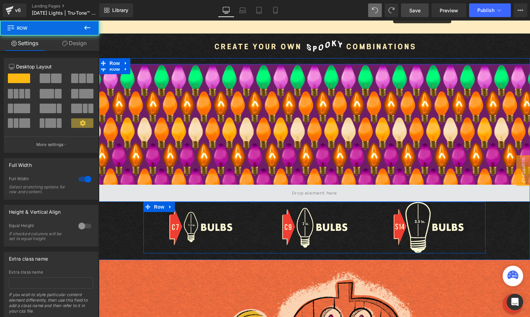
click at [118, 195] on span at bounding box center [314, 193] width 431 height 17
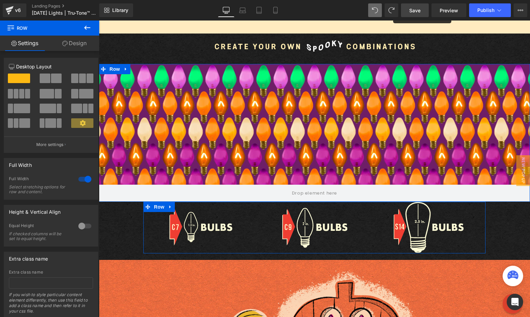
drag, startPoint x: 81, startPoint y: 42, endPoint x: 86, endPoint y: 49, distance: 8.8
click at [81, 41] on link "Design" at bounding box center [75, 43] width 50 height 15
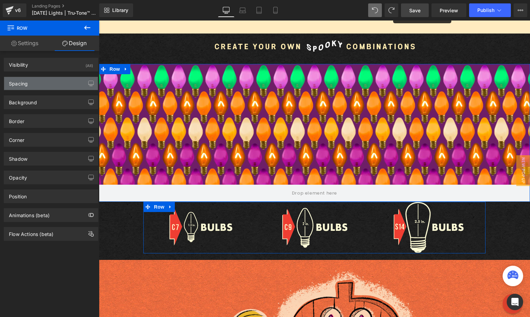
click at [53, 84] on div "Spacing" at bounding box center [51, 83] width 94 height 13
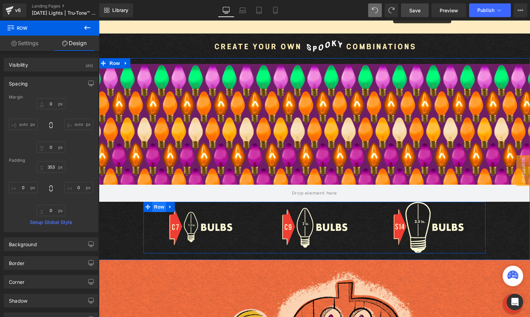
click at [156, 208] on span "Row" at bounding box center [159, 207] width 14 height 10
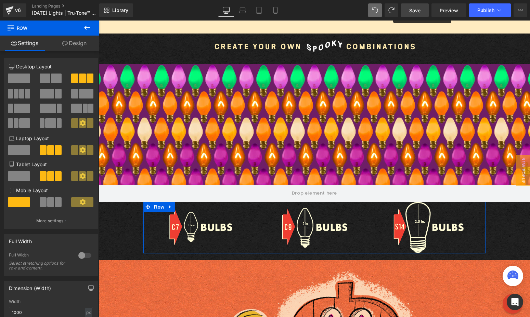
drag, startPoint x: 75, startPoint y: 43, endPoint x: 75, endPoint y: 49, distance: 5.2
click at [75, 43] on link "Design" at bounding box center [75, 43] width 50 height 15
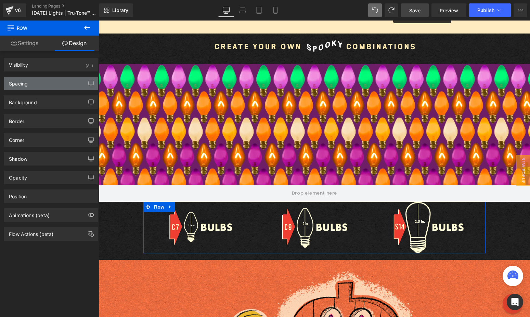
click at [44, 80] on div "Spacing" at bounding box center [51, 83] width 94 height 13
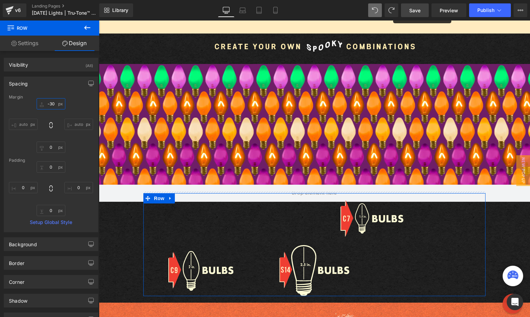
drag, startPoint x: 49, startPoint y: 103, endPoint x: 63, endPoint y: 108, distance: 15.1
click at [54, 113] on div "-30px -30 auto auto 0px 0 auto auto" at bounding box center [51, 125] width 84 height 55
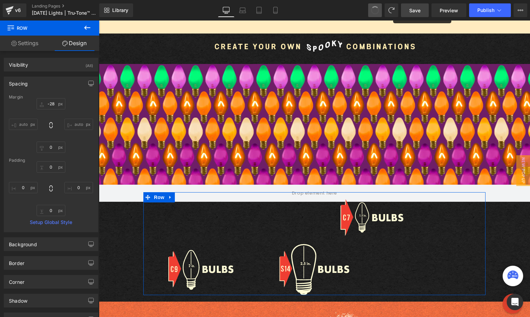
type input "0"
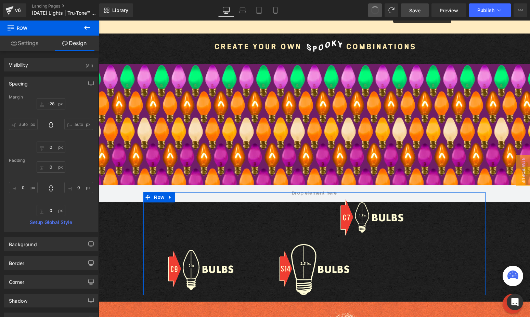
type input "0"
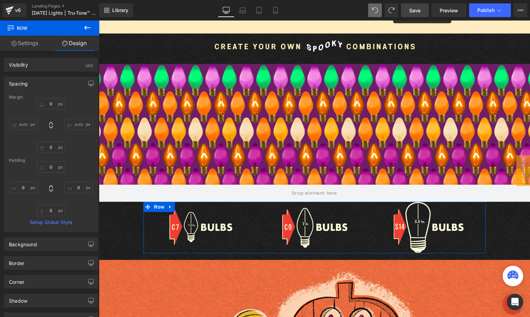
click at [49, 163] on div "Margin 0px 0 auto auto 0px 0 auto auto [GEOGRAPHIC_DATA] 0px 0 0px 0 0px 0 0px …" at bounding box center [51, 163] width 94 height 137
click at [53, 104] on input "0" at bounding box center [51, 103] width 29 height 11
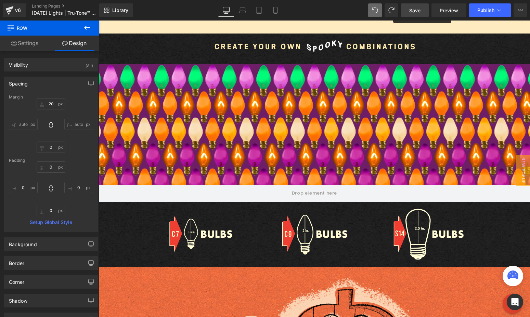
click at [416, 12] on span "Save" at bounding box center [414, 10] width 11 height 7
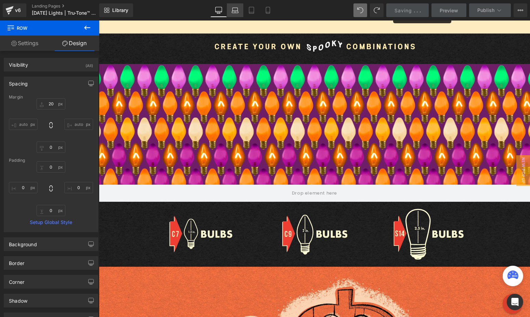
click at [238, 11] on icon at bounding box center [235, 10] width 7 height 7
type input "20"
type input "0"
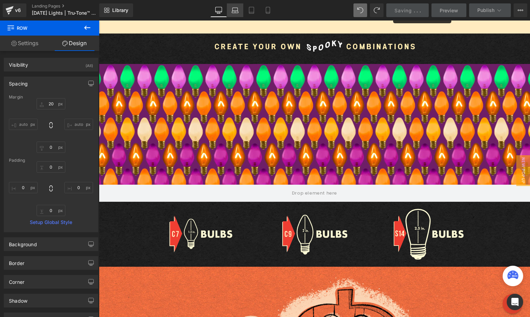
type input "0"
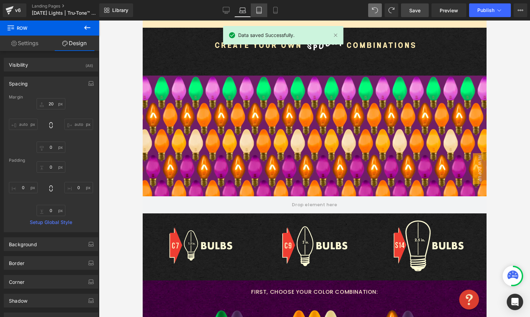
click at [253, 12] on link "Tablet" at bounding box center [259, 10] width 16 height 14
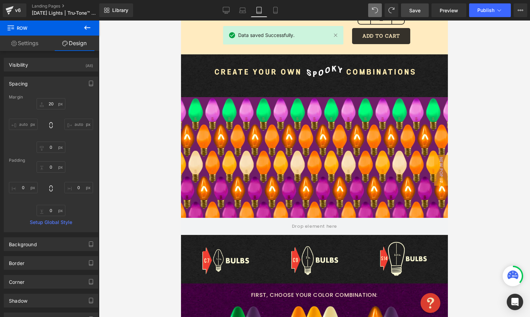
type input "20"
type input "0"
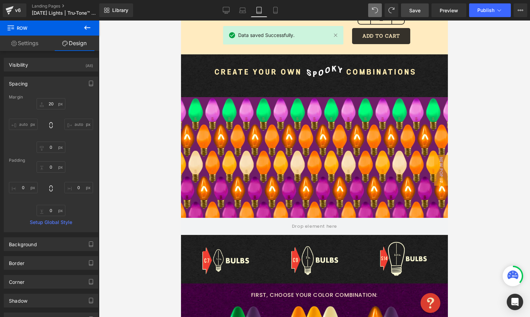
type input "0"
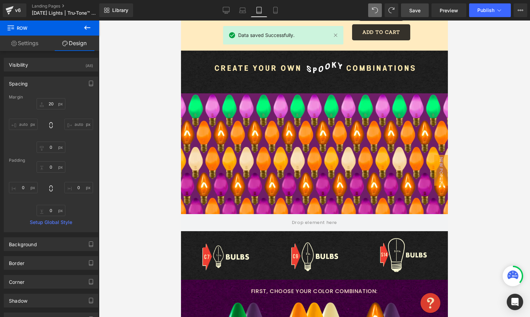
scroll to position [653, 0]
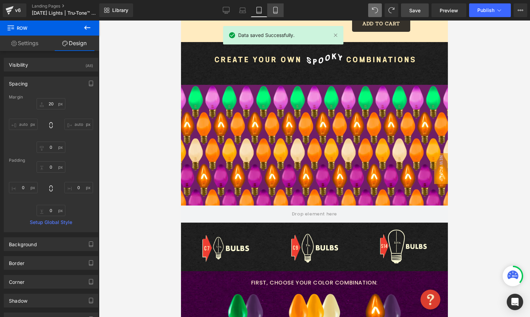
click at [273, 12] on icon at bounding box center [275, 10] width 7 height 7
type input "20"
type input "0"
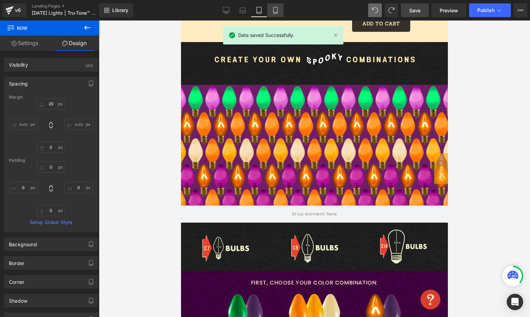
type input "0"
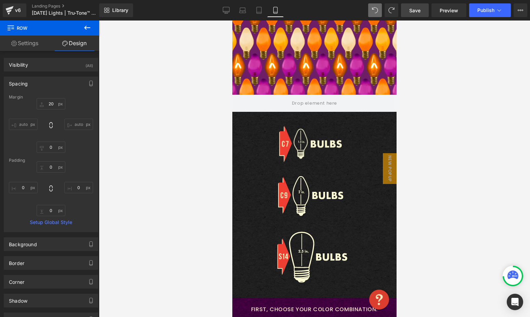
scroll to position [843, 0]
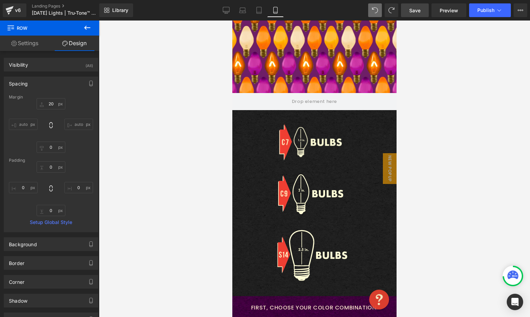
click at [416, 11] on span "Save" at bounding box center [414, 10] width 11 height 7
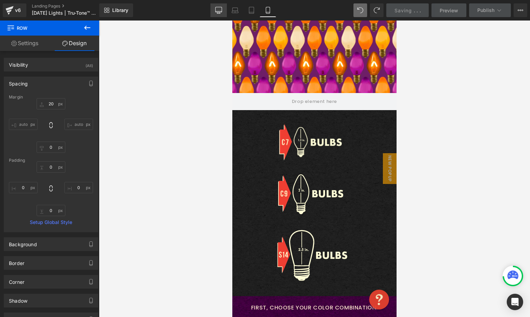
click at [220, 12] on icon at bounding box center [218, 10] width 7 height 7
type input "20"
type input "0"
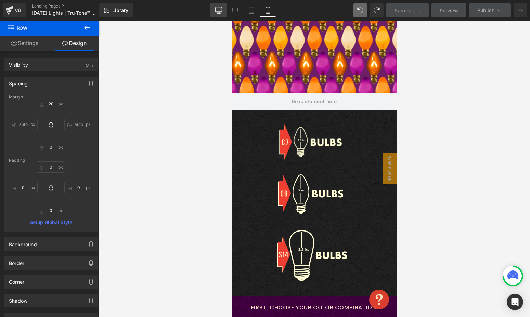
type input "0"
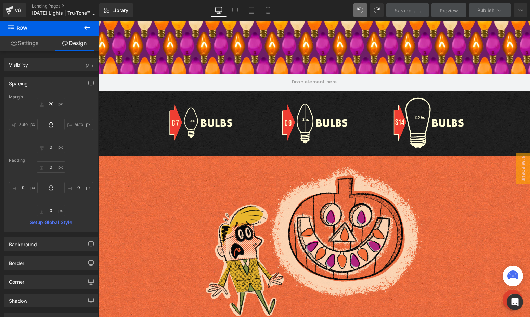
scroll to position [912, 0]
